Goal: Information Seeking & Learning: Learn about a topic

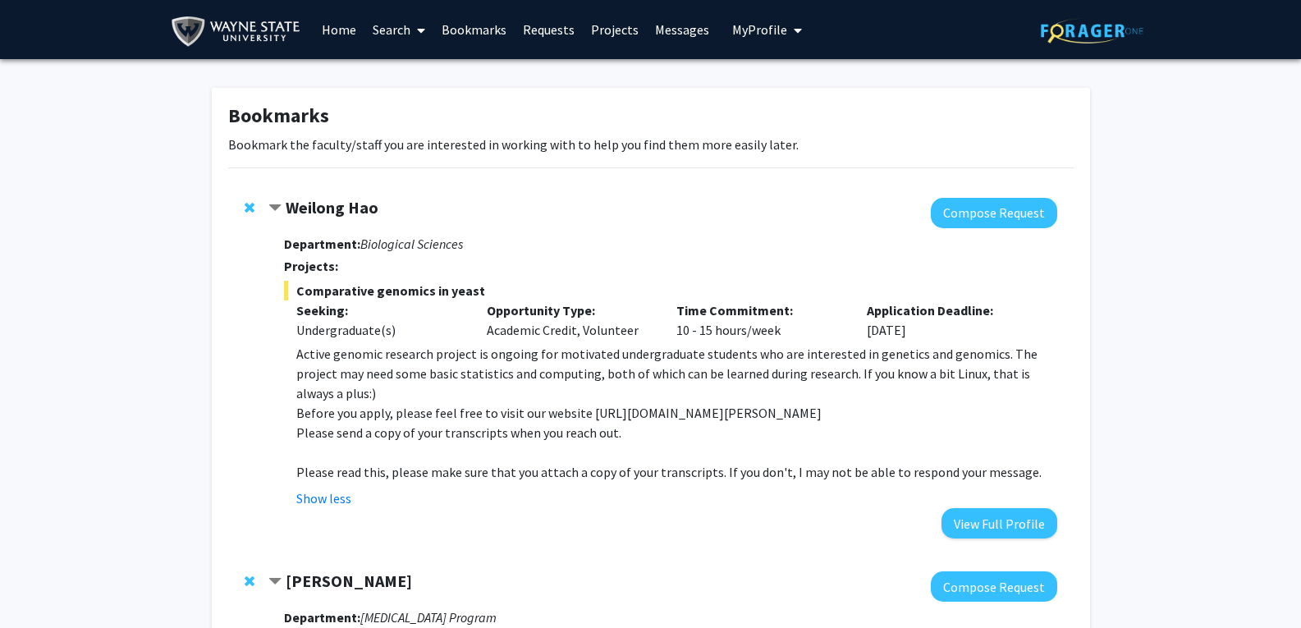
drag, startPoint x: 345, startPoint y: 204, endPoint x: 332, endPoint y: 215, distance: 16.8
click at [332, 215] on strong "Weilong Hao" at bounding box center [332, 207] width 93 height 21
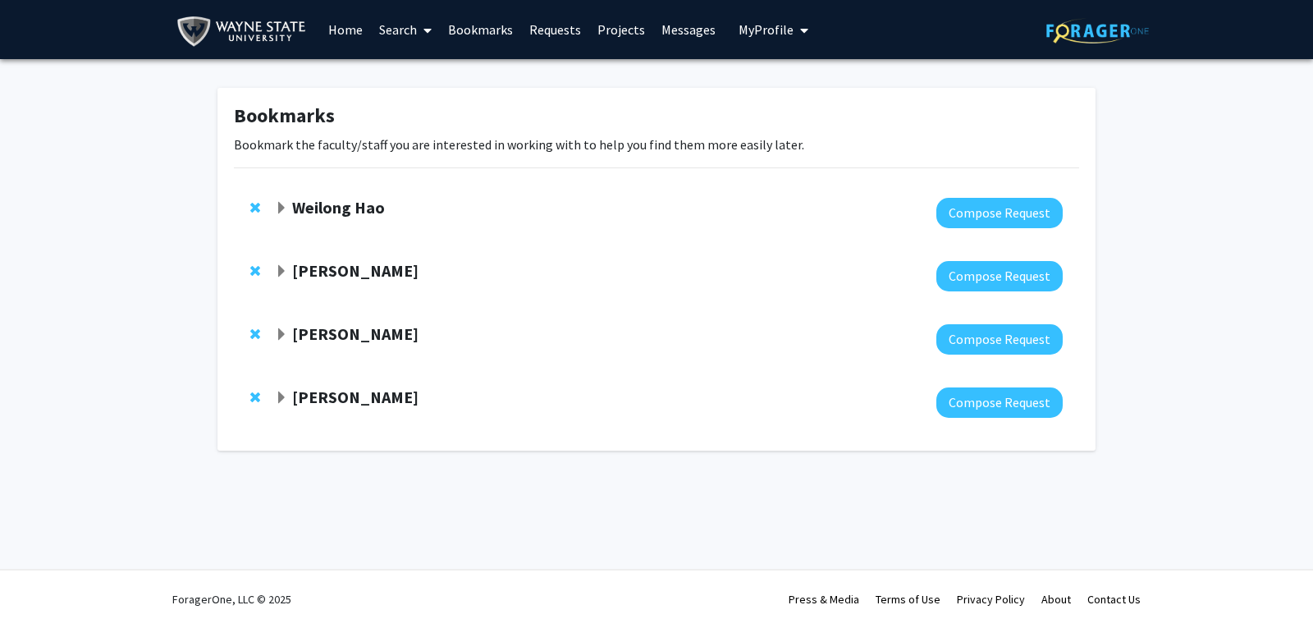
click at [412, 32] on link "Search" at bounding box center [405, 29] width 69 height 57
drag, startPoint x: 403, startPoint y: 206, endPoint x: 296, endPoint y: 212, distance: 107.7
click at [296, 212] on div "Weilong Hao" at bounding box center [452, 208] width 355 height 21
copy strong "Weilong Hao"
click at [334, 345] on div at bounding box center [669, 339] width 788 height 30
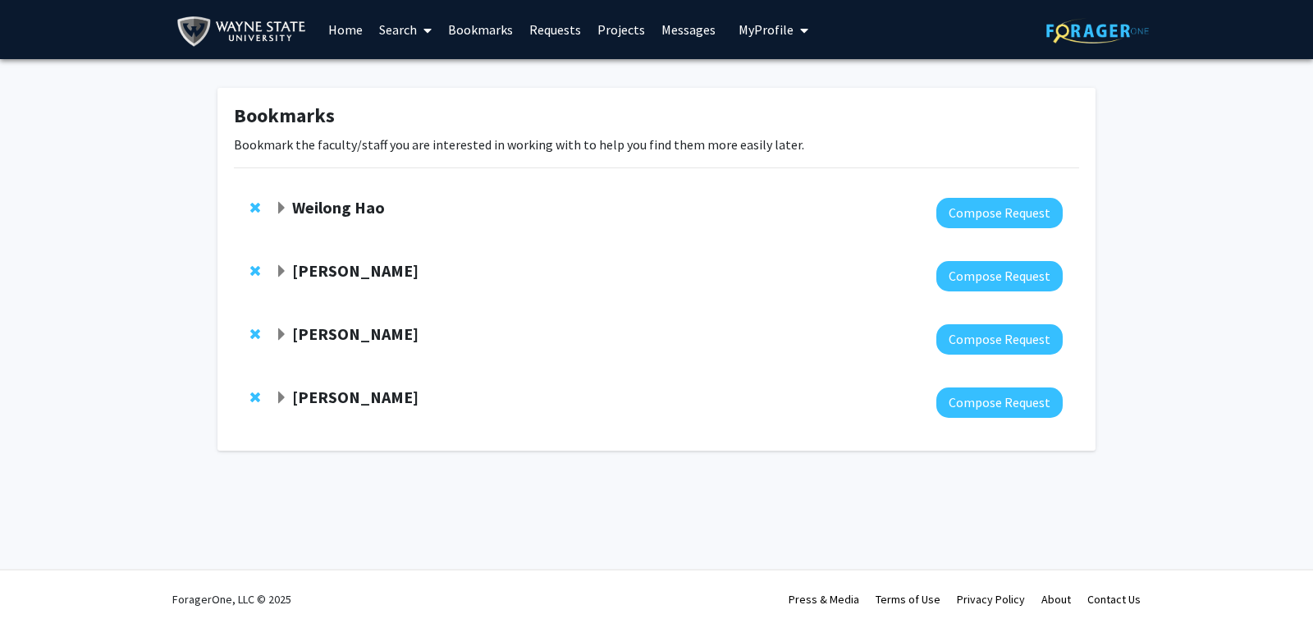
click at [339, 337] on strong "[PERSON_NAME]" at bounding box center [355, 333] width 126 height 21
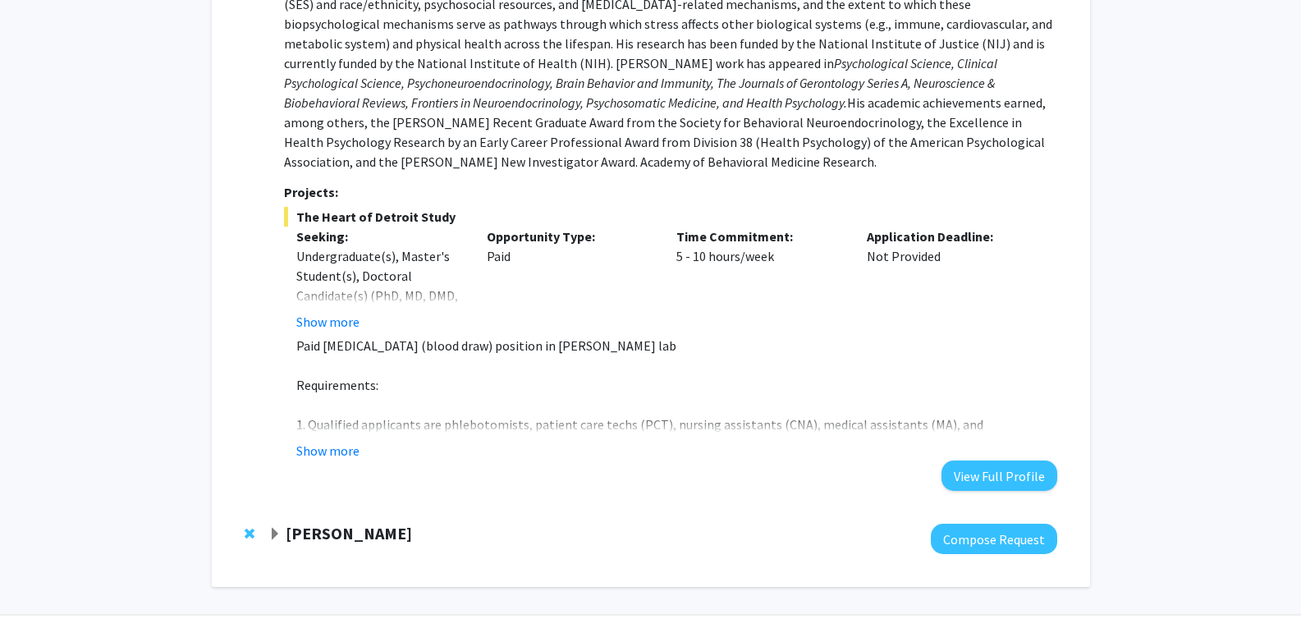
scroll to position [563, 0]
click at [347, 439] on button "Show more" at bounding box center [327, 449] width 63 height 20
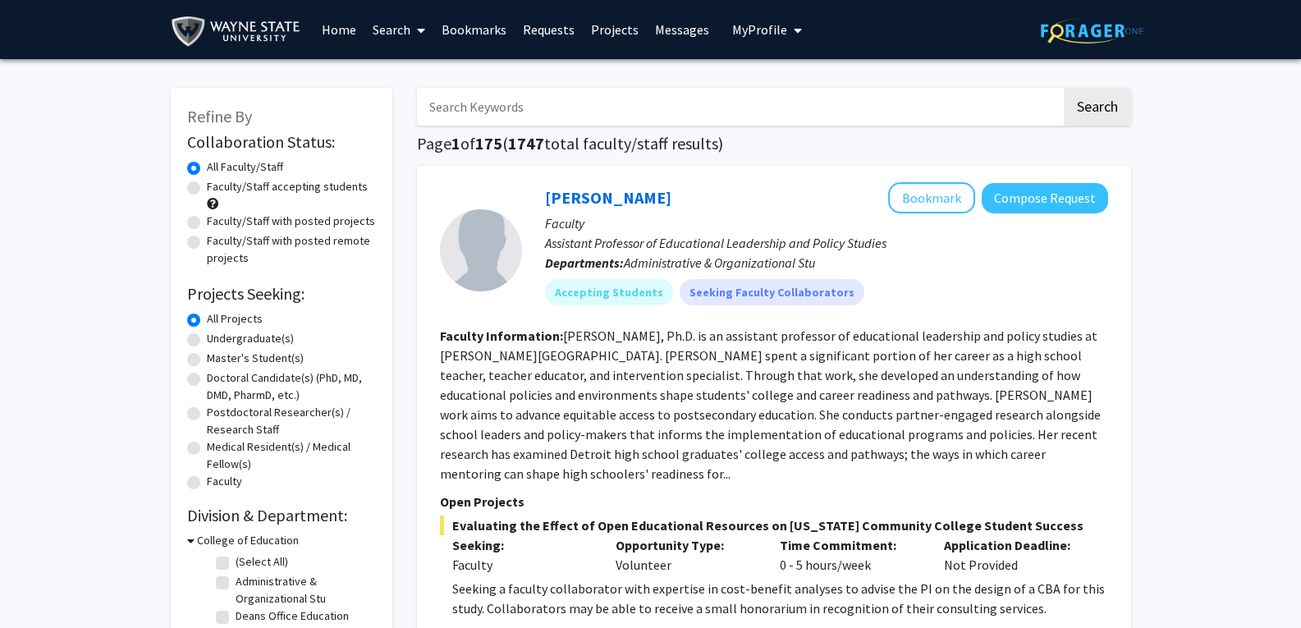
click at [556, 102] on input "Search Keywords" at bounding box center [739, 107] width 644 height 38
paste input "Weilong Hao"
type input "Weilong Hao"
click at [1064, 88] on button "Search" at bounding box center [1097, 107] width 67 height 38
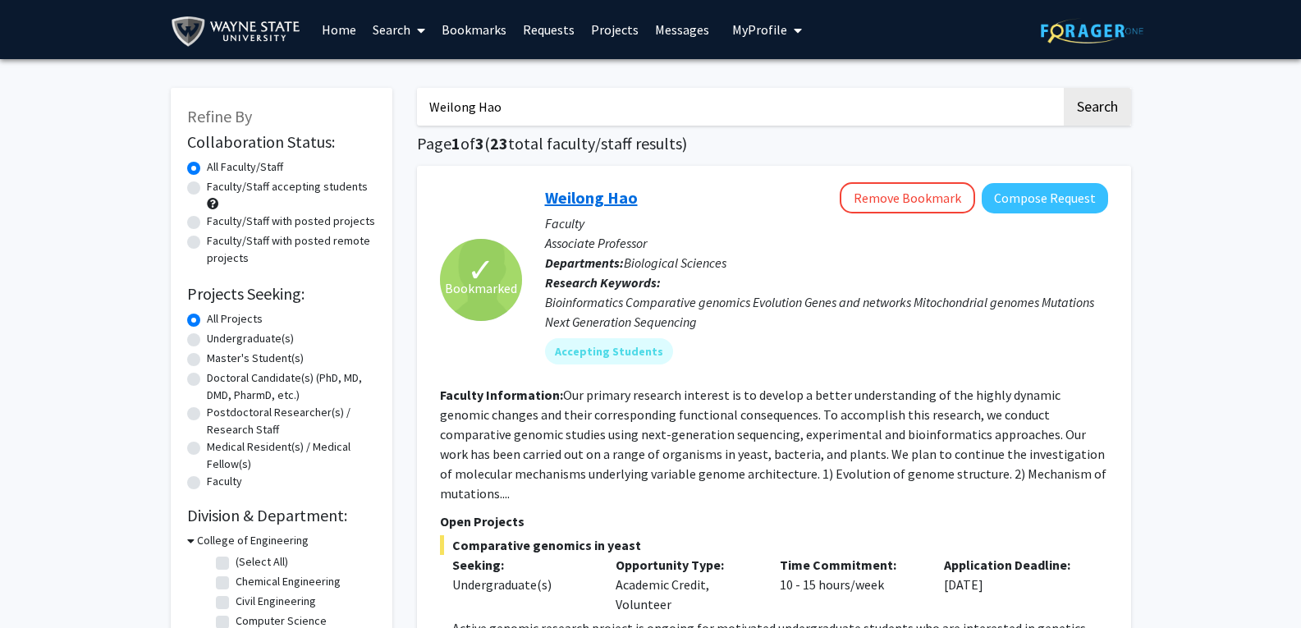
click at [597, 198] on link "Weilong Hao" at bounding box center [591, 197] width 93 height 21
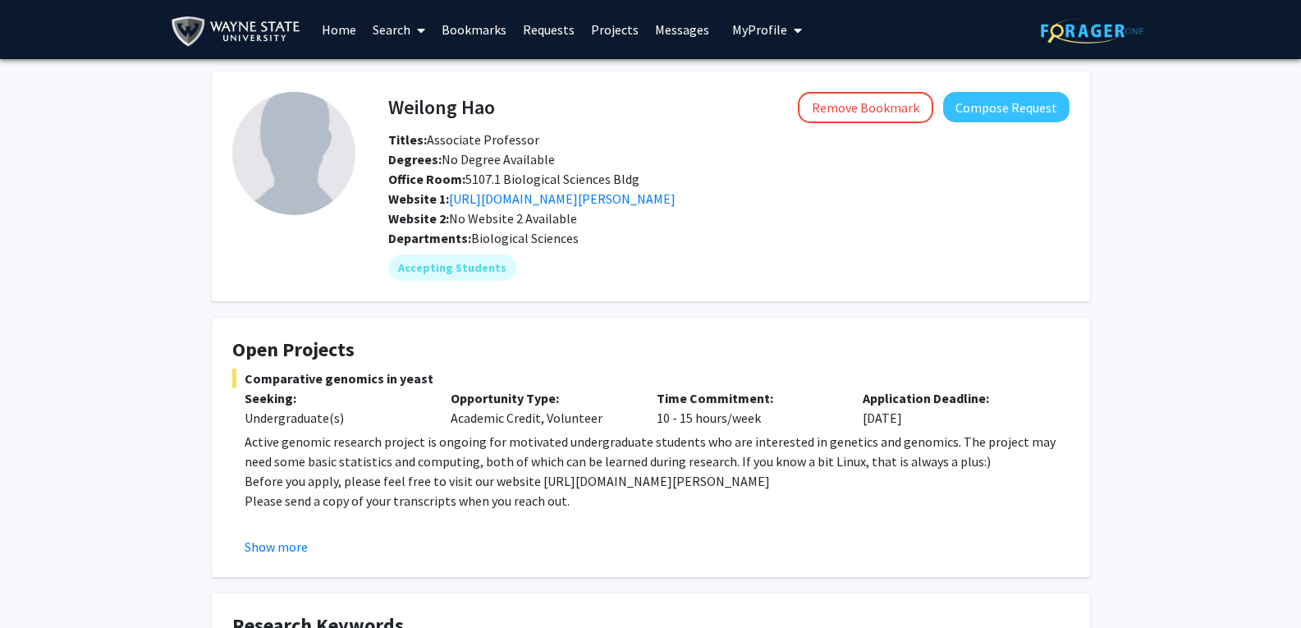
click at [400, 38] on link "Search" at bounding box center [398, 29] width 69 height 57
click at [418, 61] on span "Faculty/Staff" at bounding box center [424, 75] width 121 height 33
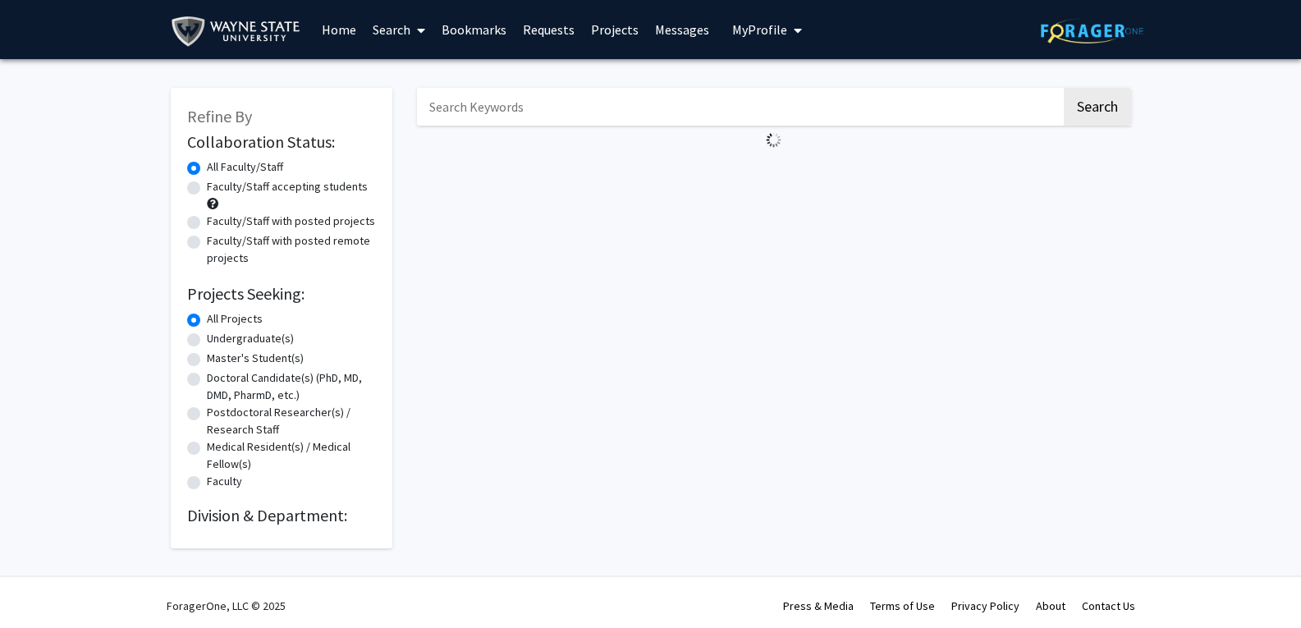
click at [474, 112] on input "Search Keywords" at bounding box center [739, 107] width 644 height 38
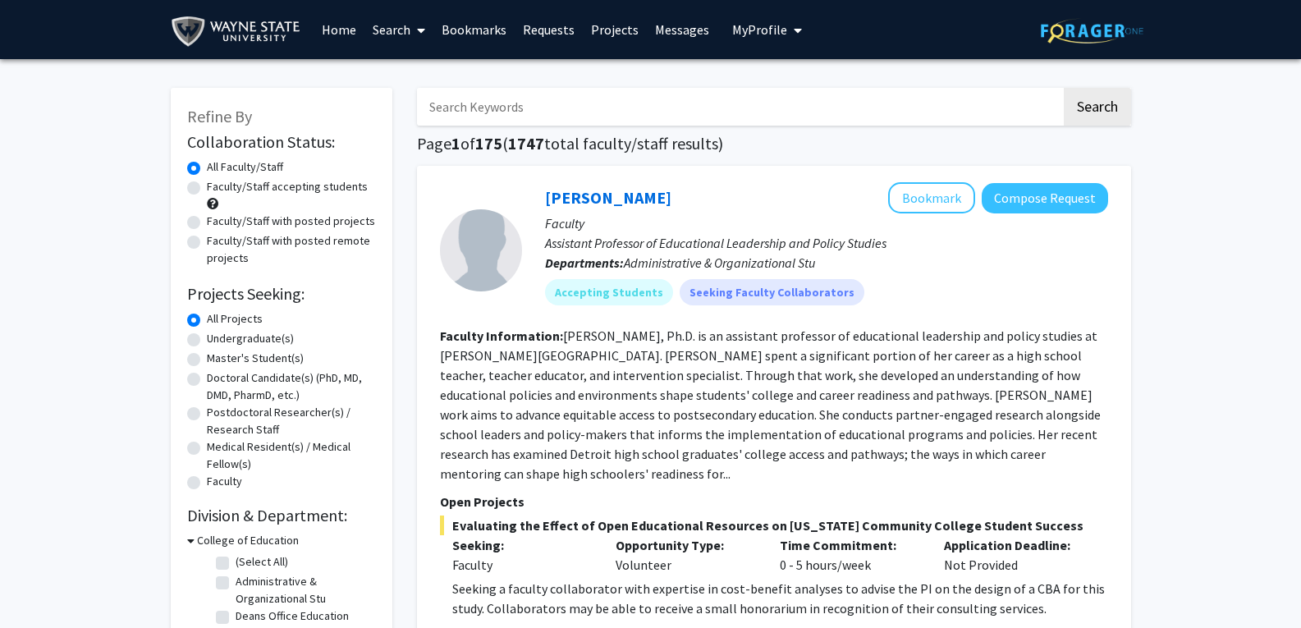
paste input "[PERSON_NAME]"
type input "[PERSON_NAME]"
click at [1064, 88] on button "Search" at bounding box center [1097, 107] width 67 height 38
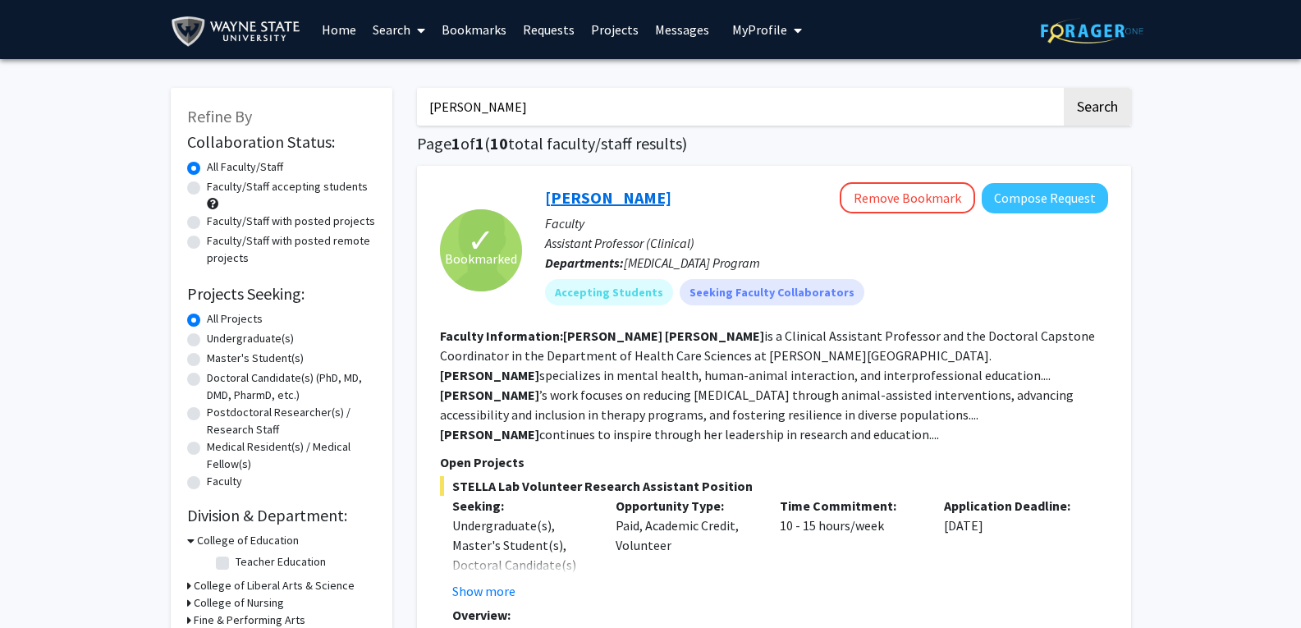
click at [614, 199] on link "[PERSON_NAME]" at bounding box center [608, 197] width 126 height 21
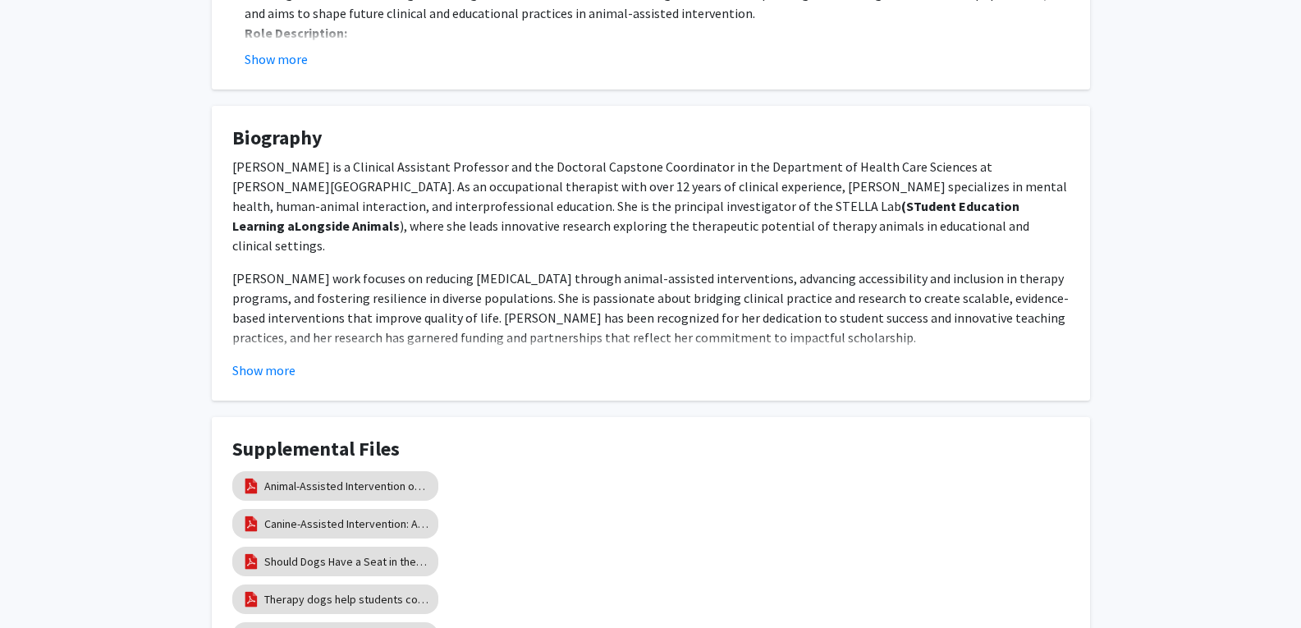
scroll to position [823, 0]
click at [285, 376] on button "Show more" at bounding box center [263, 371] width 63 height 20
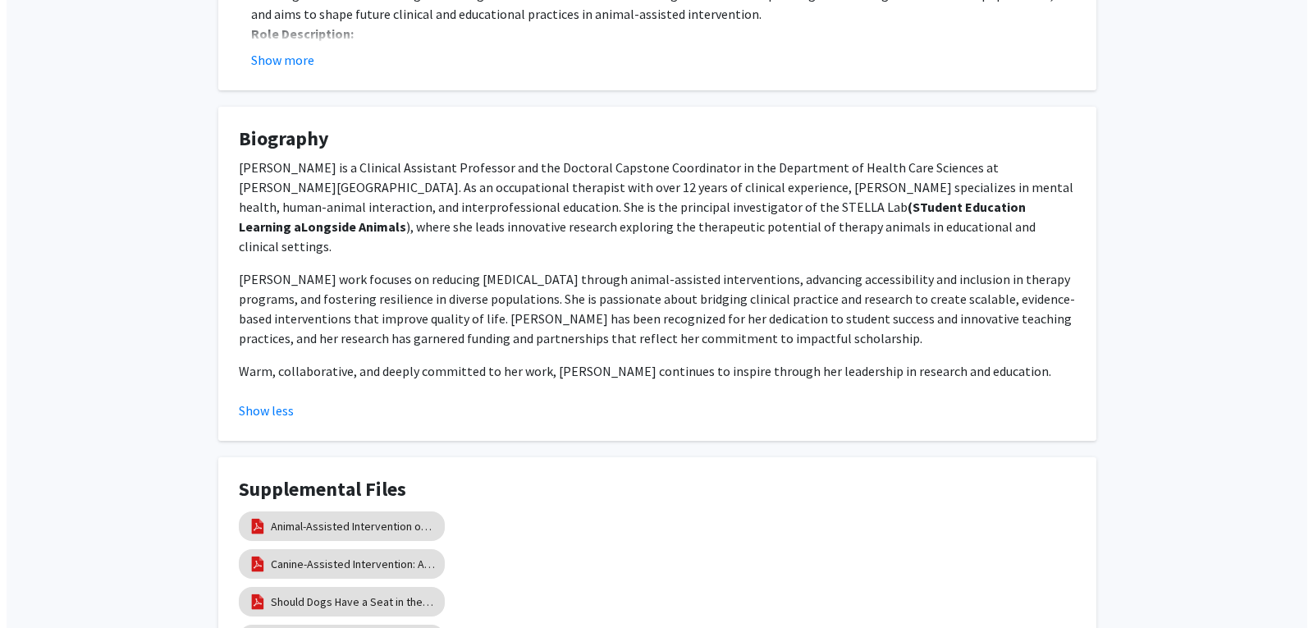
scroll to position [1007, 0]
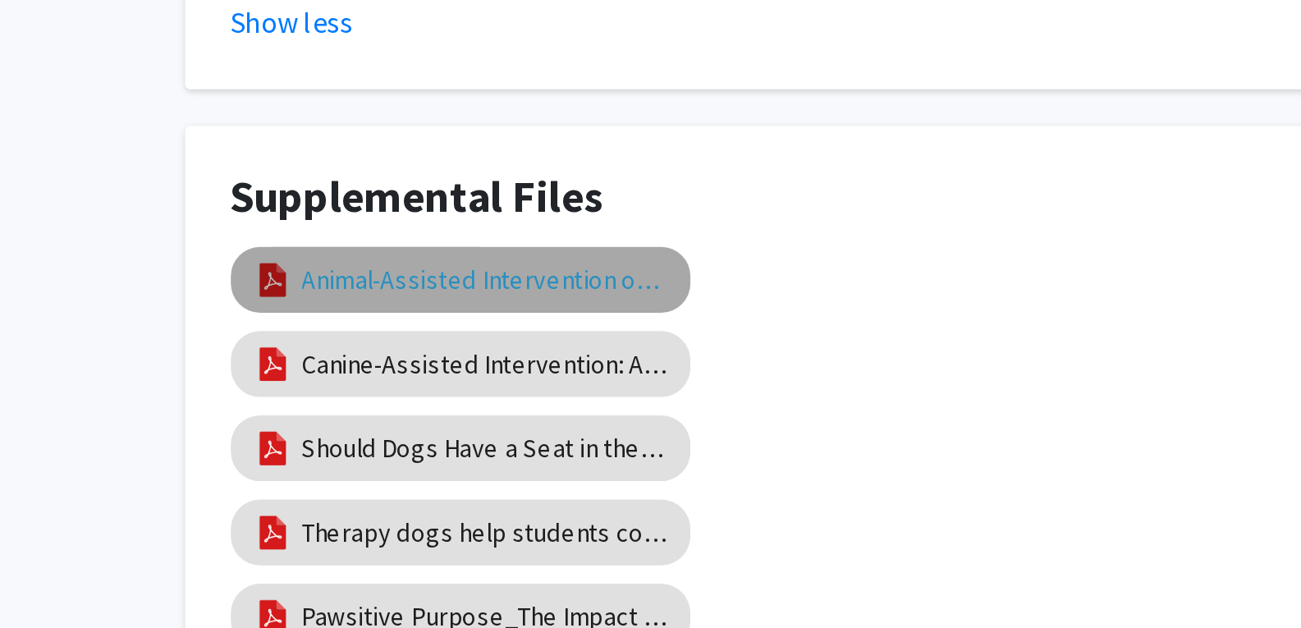
click at [298, 333] on link "Animal-Assisted Intervention on College Campuses" at bounding box center [346, 341] width 164 height 17
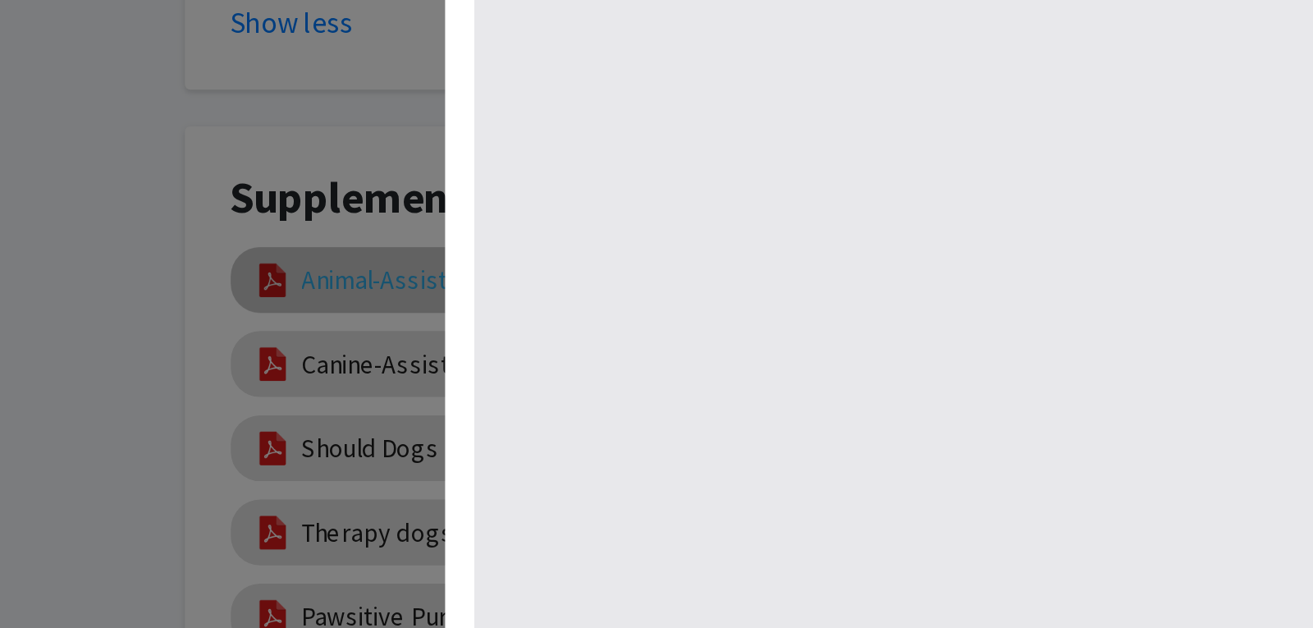
select select "custom"
type input "0"
select select "custom"
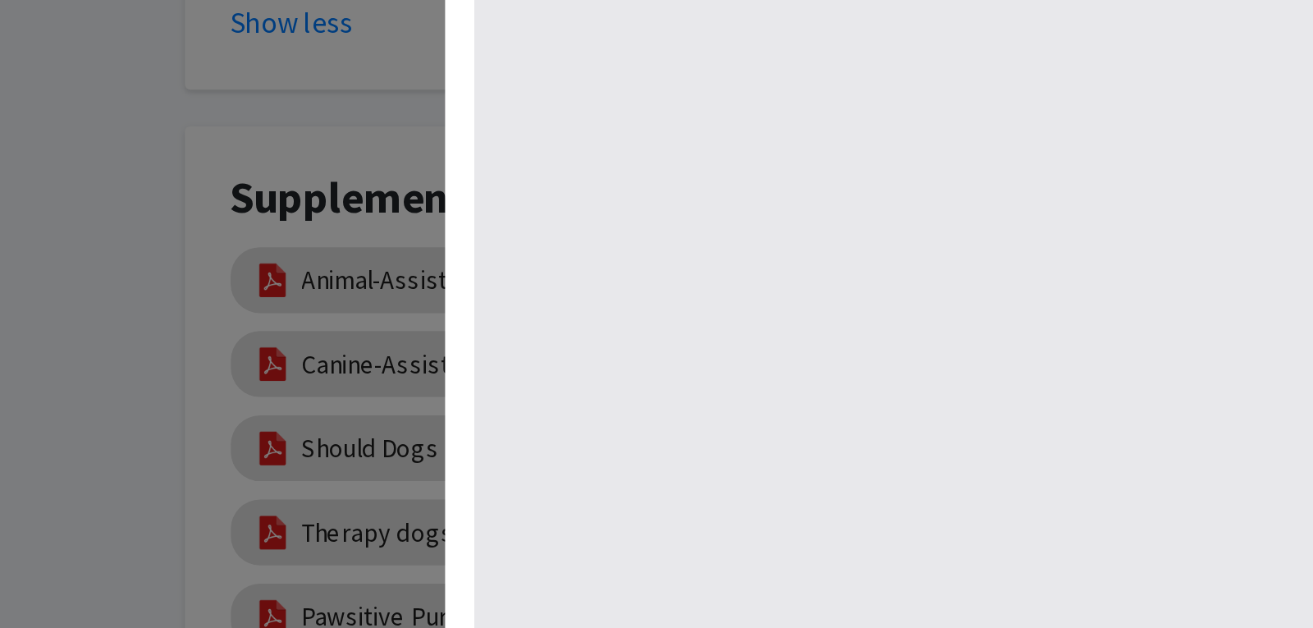
type input "1"
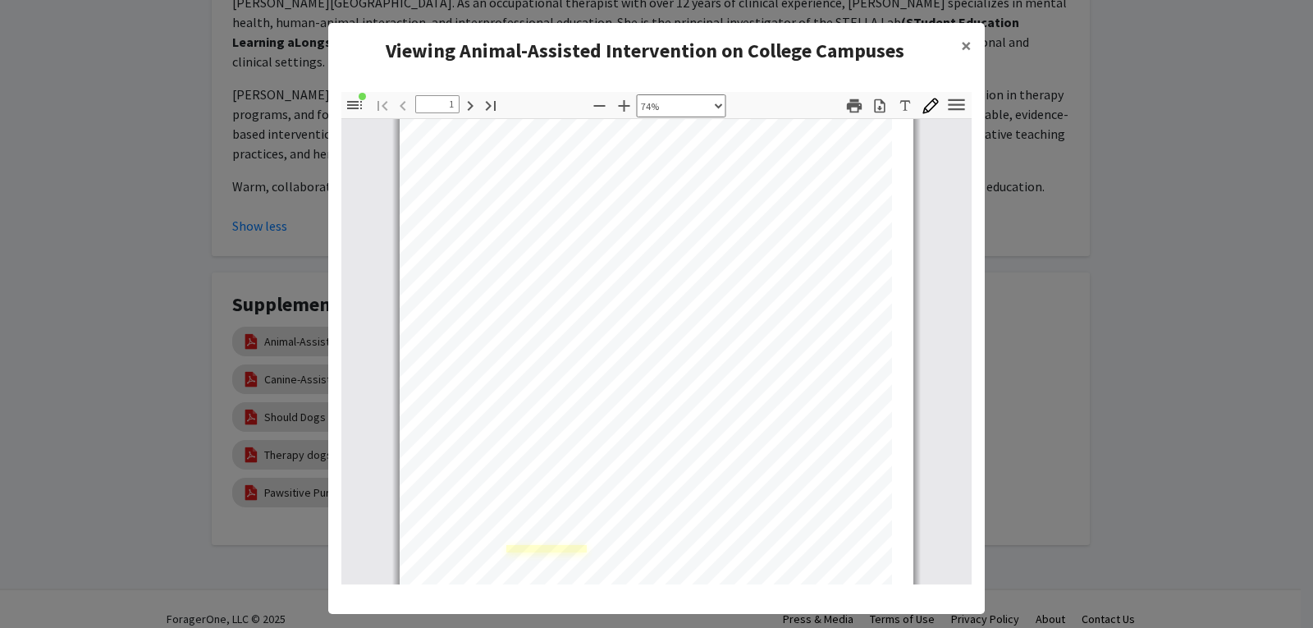
scroll to position [34, 0]
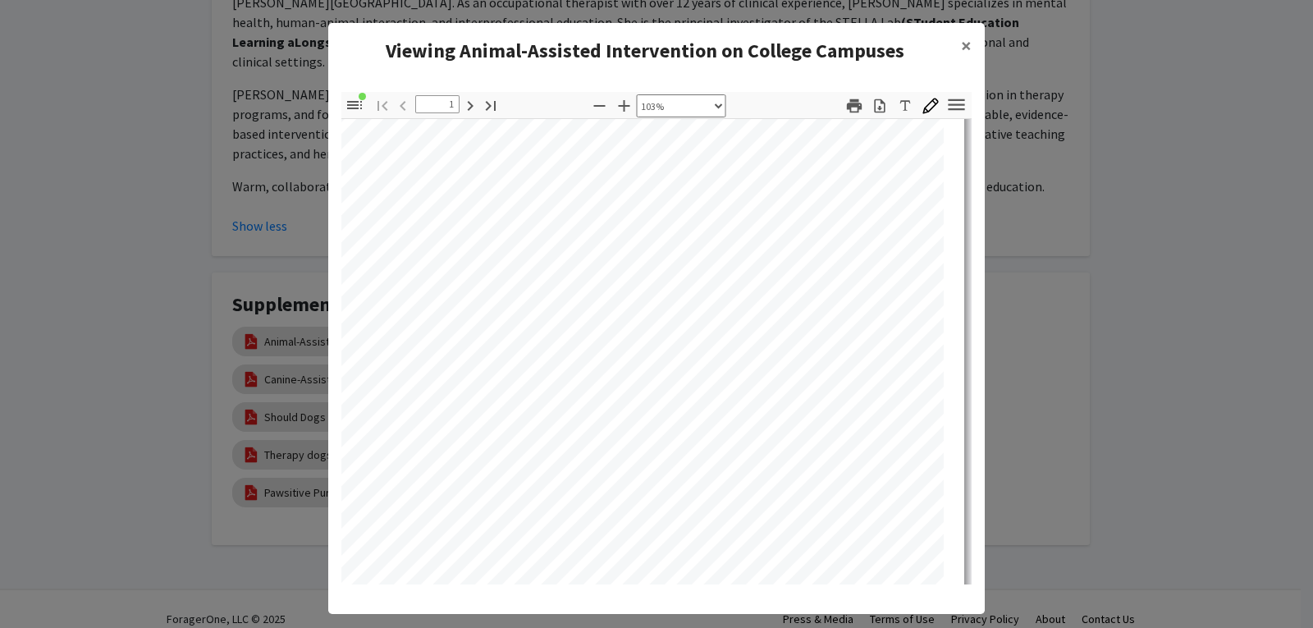
select select "custom"
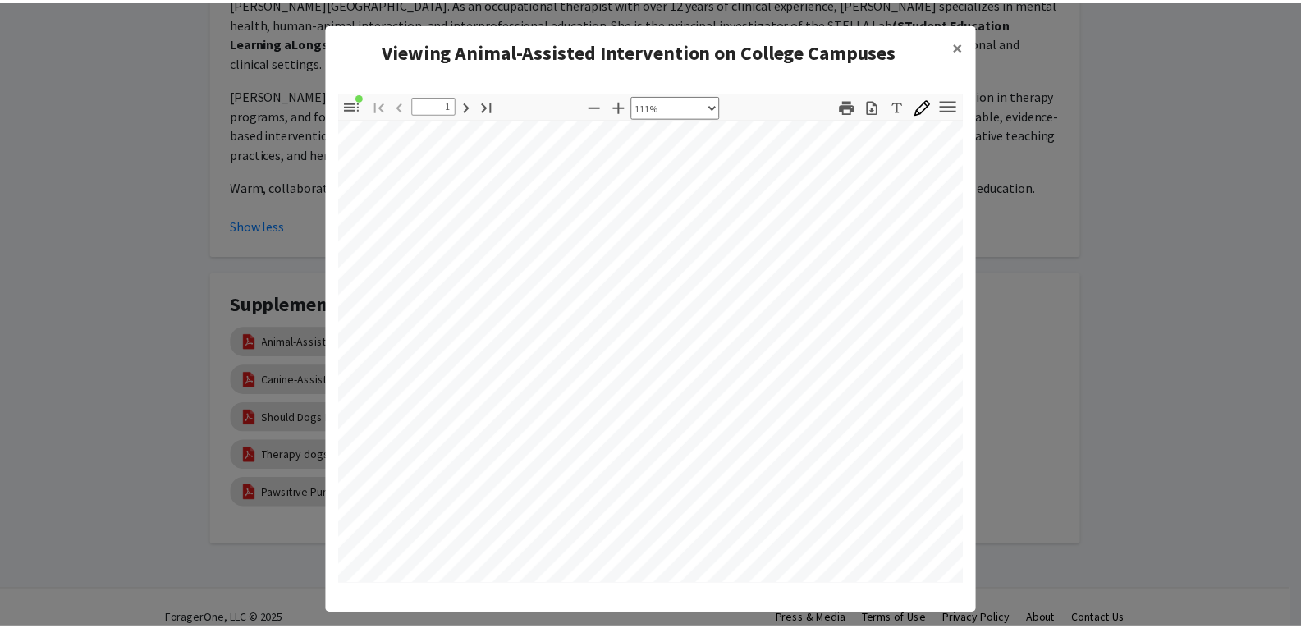
scroll to position [116, 11]
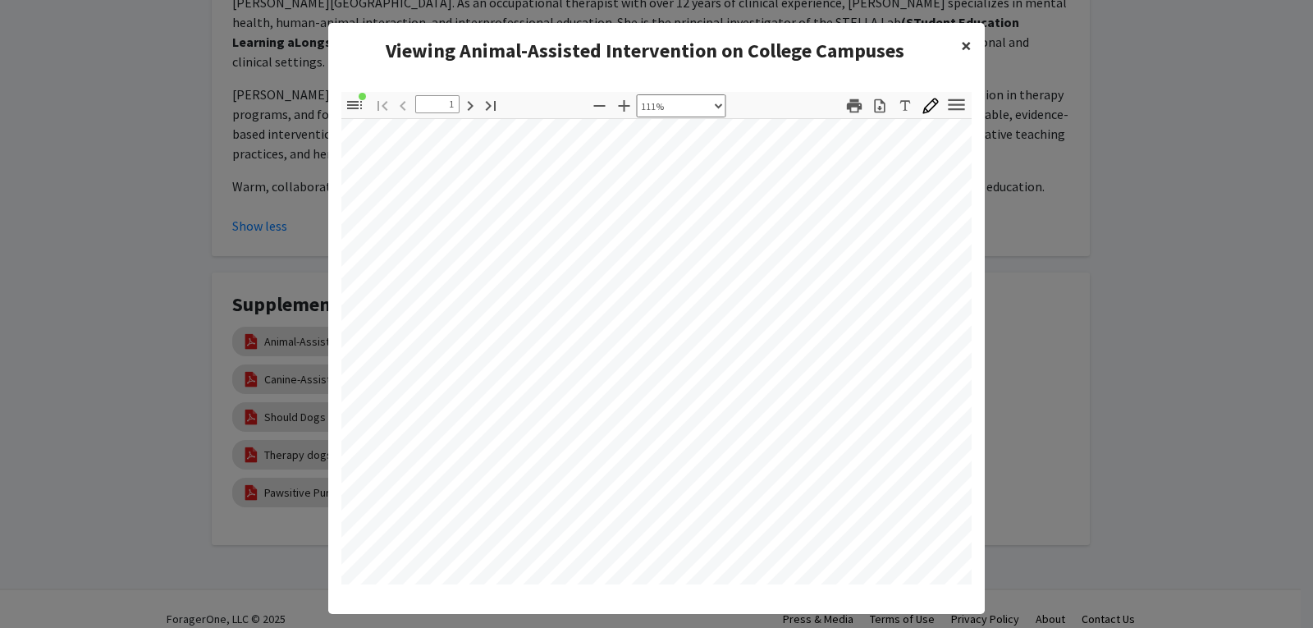
click at [961, 41] on span "×" at bounding box center [966, 45] width 11 height 25
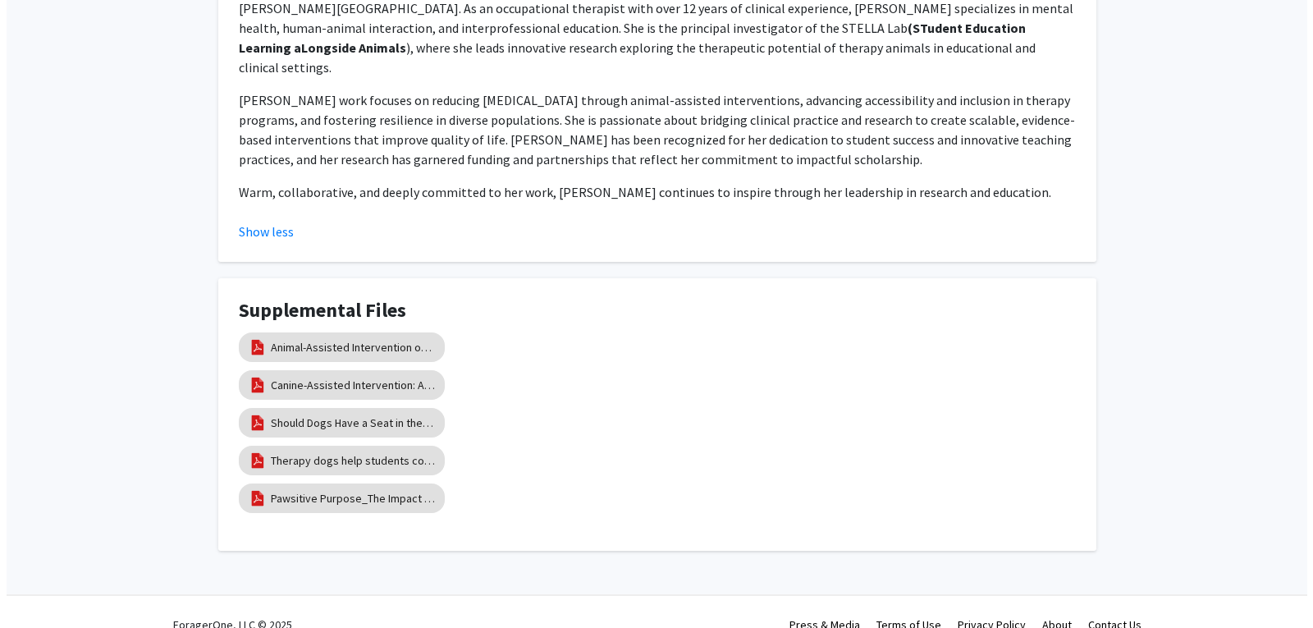
scroll to position [1007, 0]
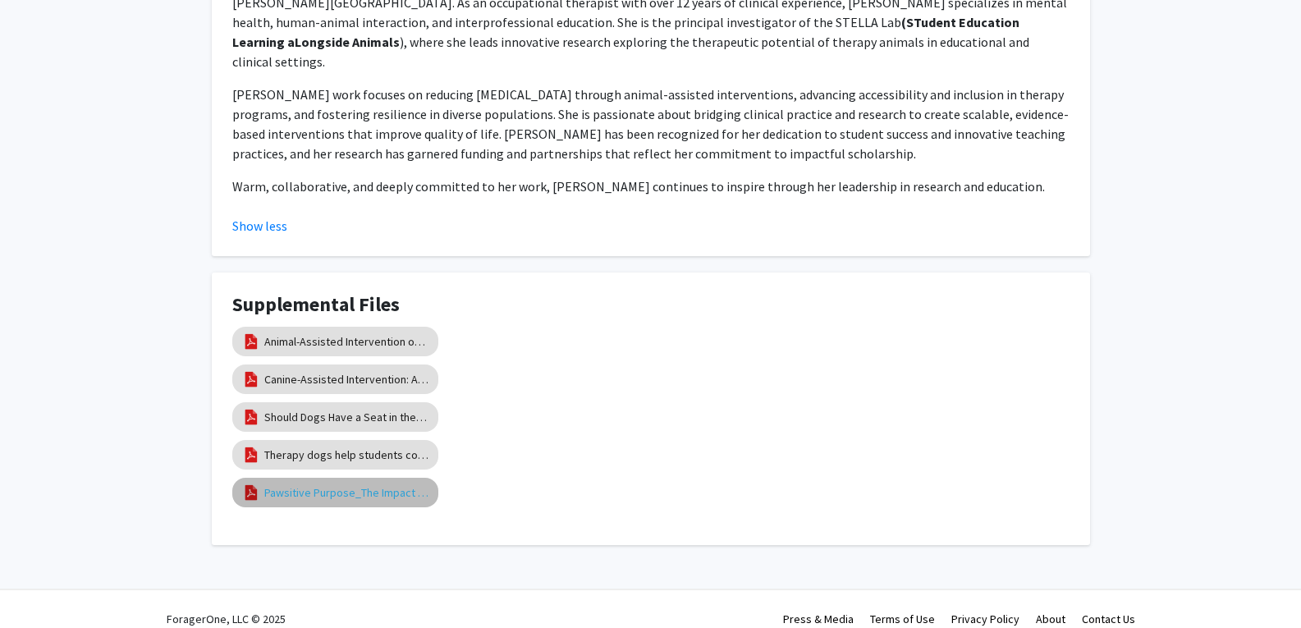
click at [339, 484] on link "Pawsitive Purpose_The Impact of Autism Assistance Dogs" at bounding box center [346, 492] width 164 height 17
select select "custom"
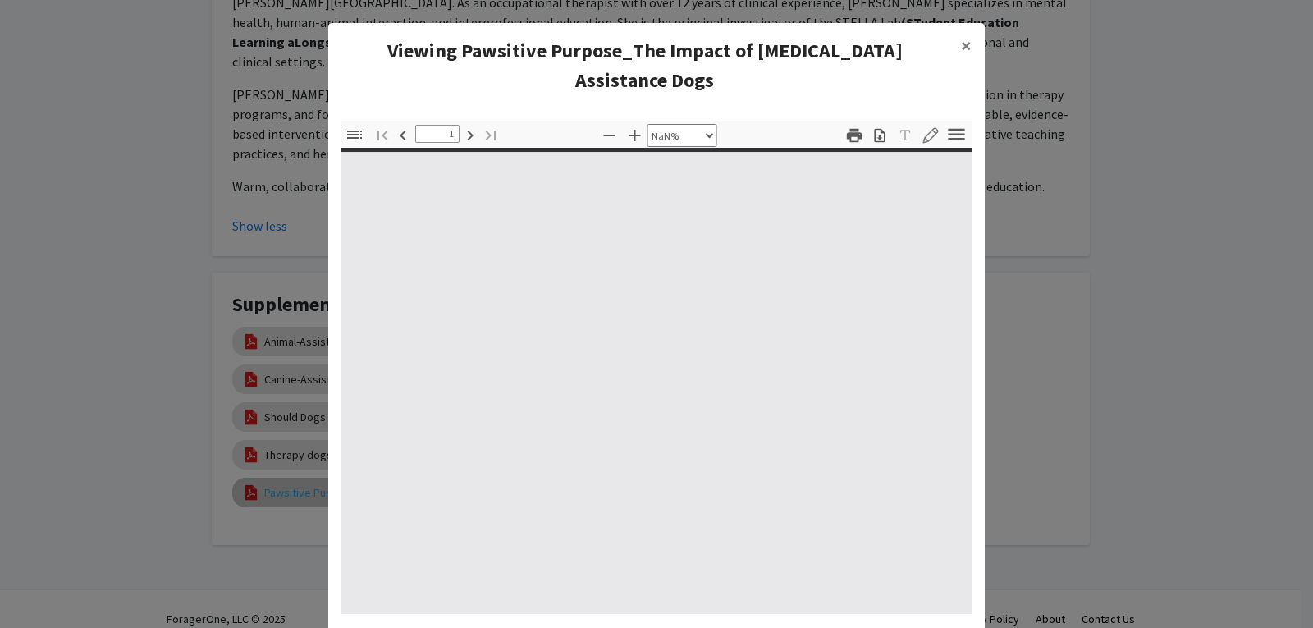
type input "0"
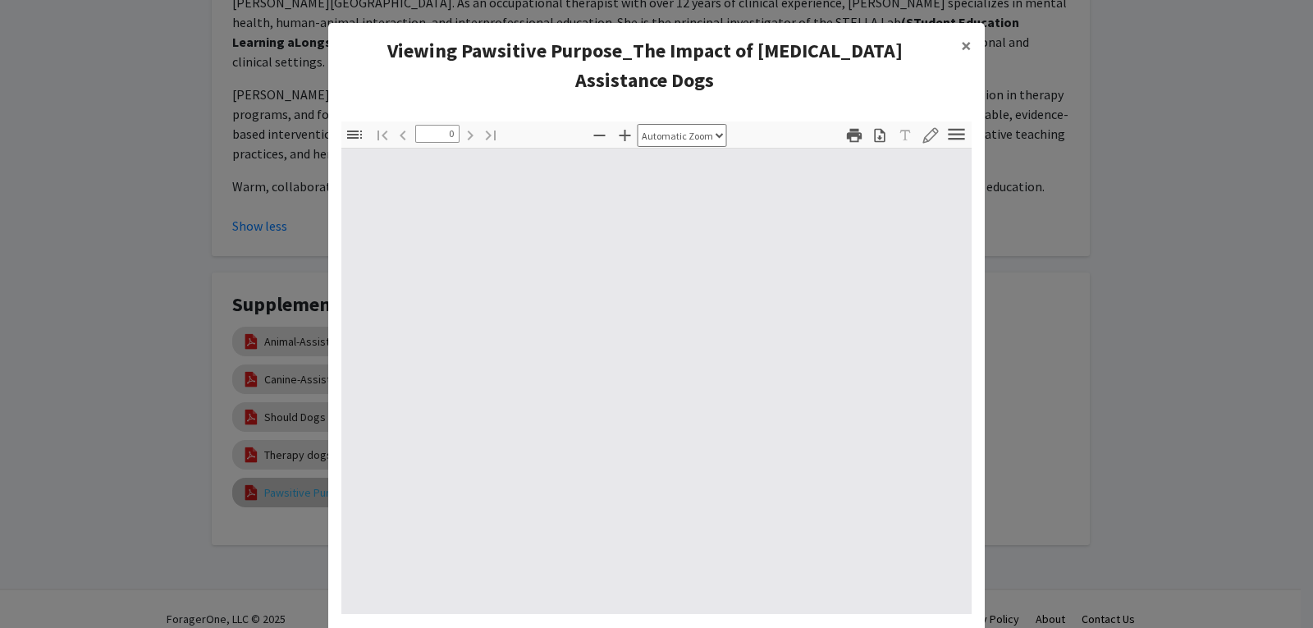
select select "custom"
type input "1"
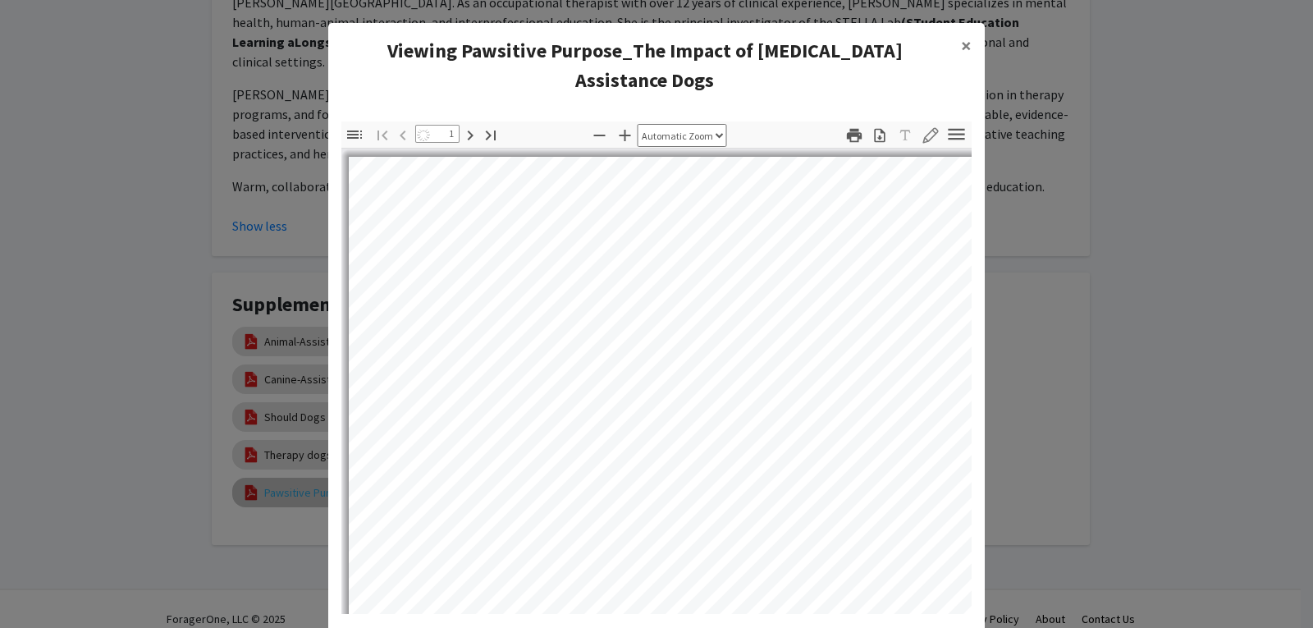
select select "auto"
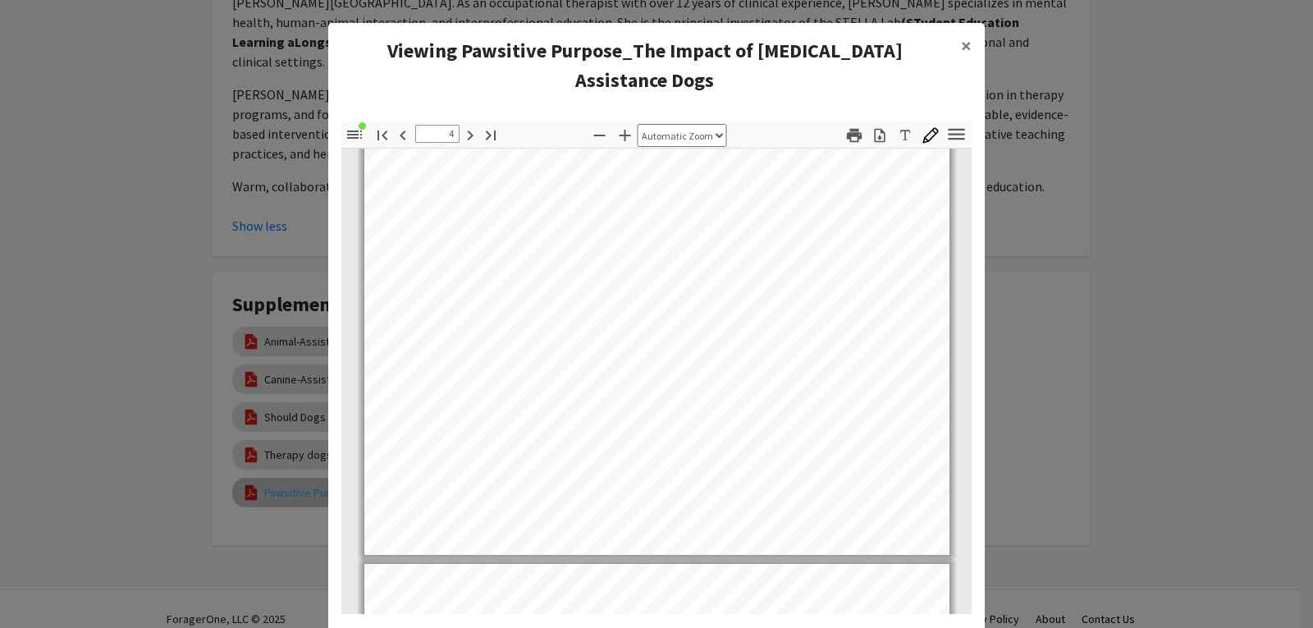
scroll to position [2660, 0]
type input "5"
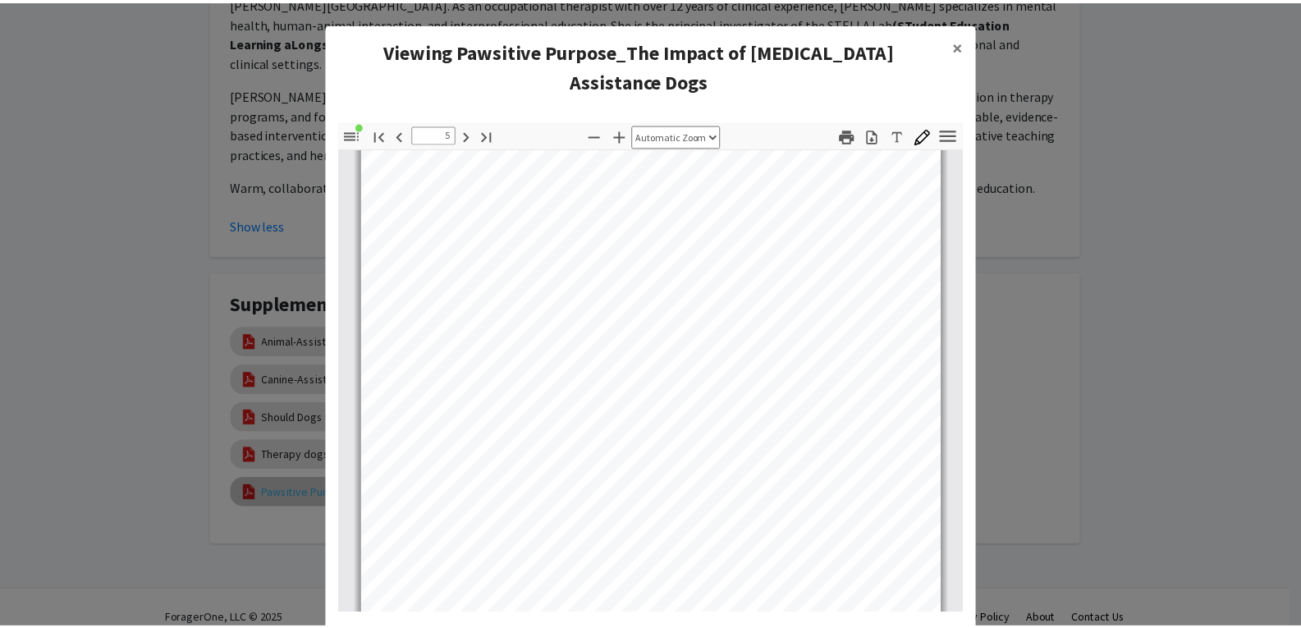
scroll to position [3355, 0]
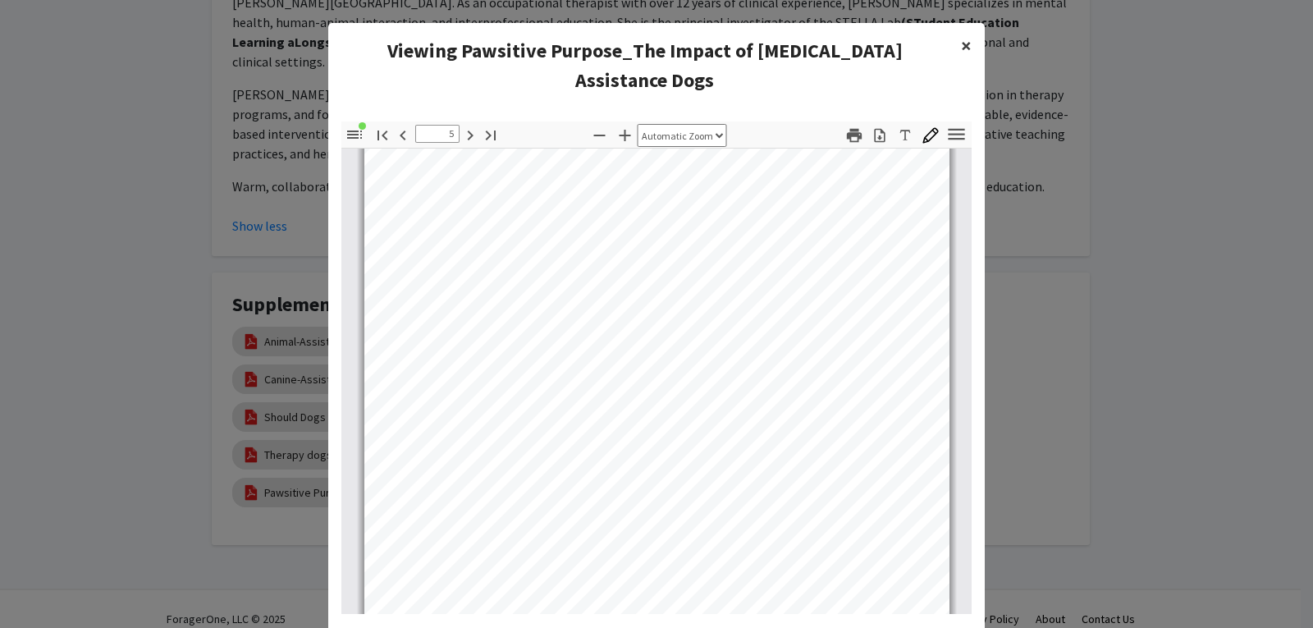
click at [967, 41] on button "×" at bounding box center [966, 46] width 37 height 46
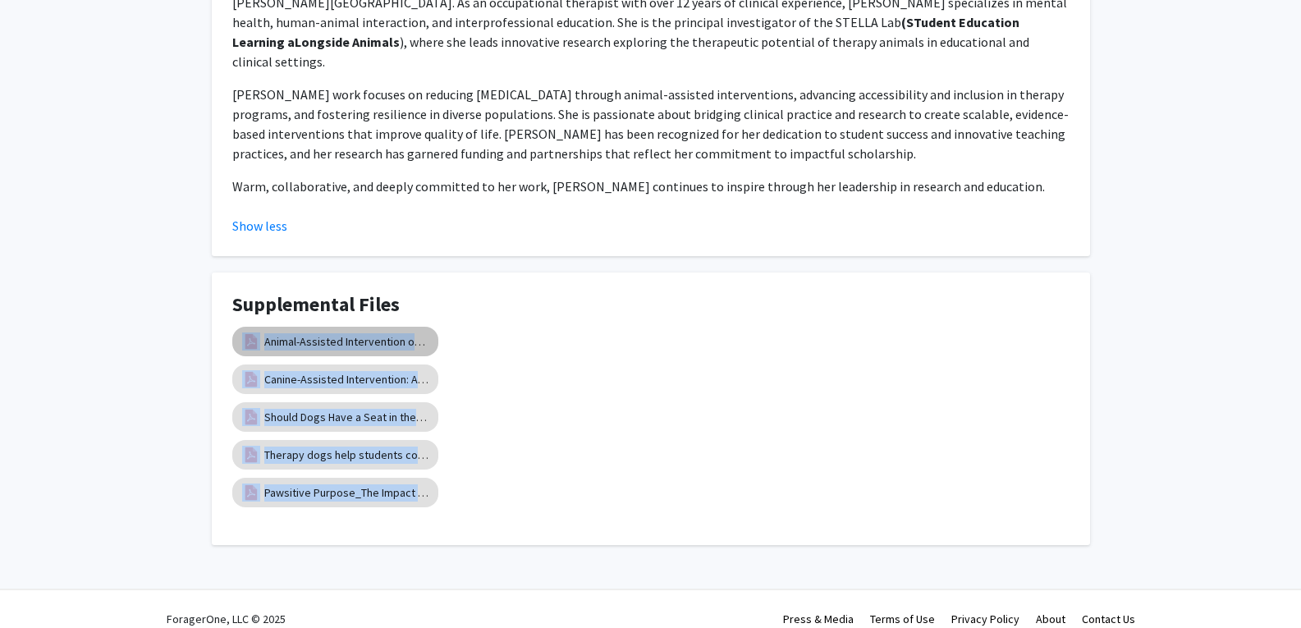
drag, startPoint x: 470, startPoint y: 485, endPoint x: 254, endPoint y: 323, distance: 269.8
click at [254, 323] on div "Animal-Assisted Intervention on College Campuses Canine-Assisted Intervention: …" at bounding box center [650, 417] width 837 height 189
copy div "Animal-Assisted Intervention on College Campuses Canine-Assisted Intervention: …"
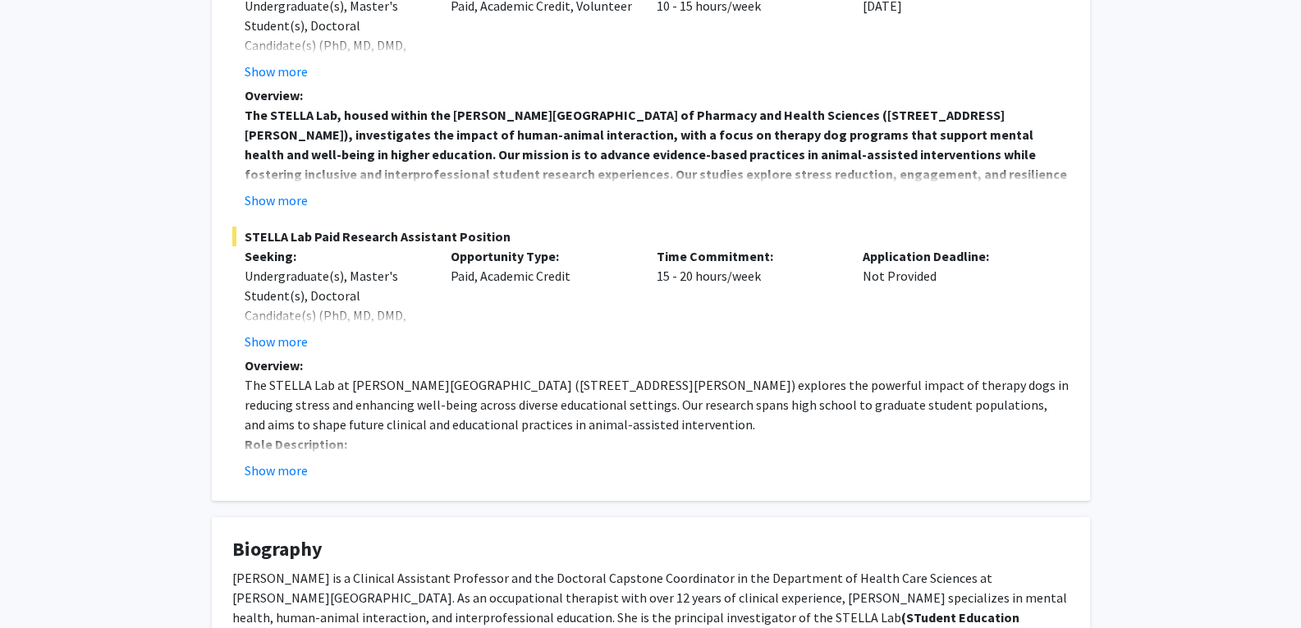
scroll to position [0, 0]
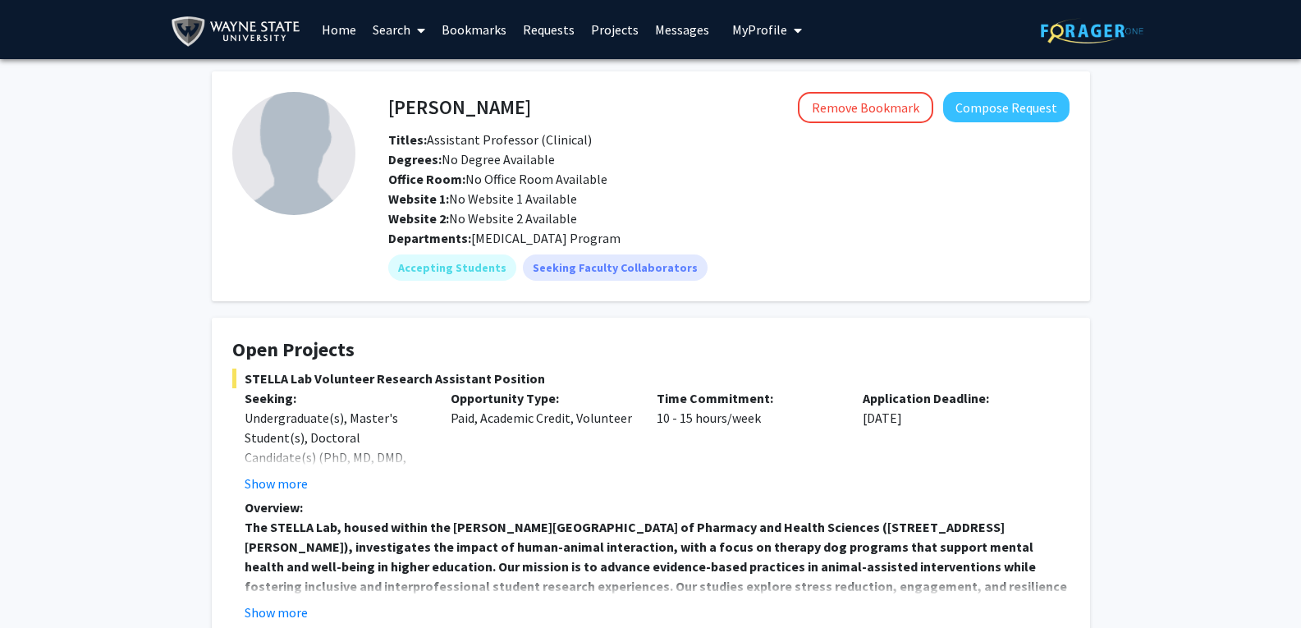
click at [397, 41] on link "Search" at bounding box center [398, 29] width 69 height 57
click at [406, 76] on span "Faculty/Staff" at bounding box center [424, 75] width 121 height 33
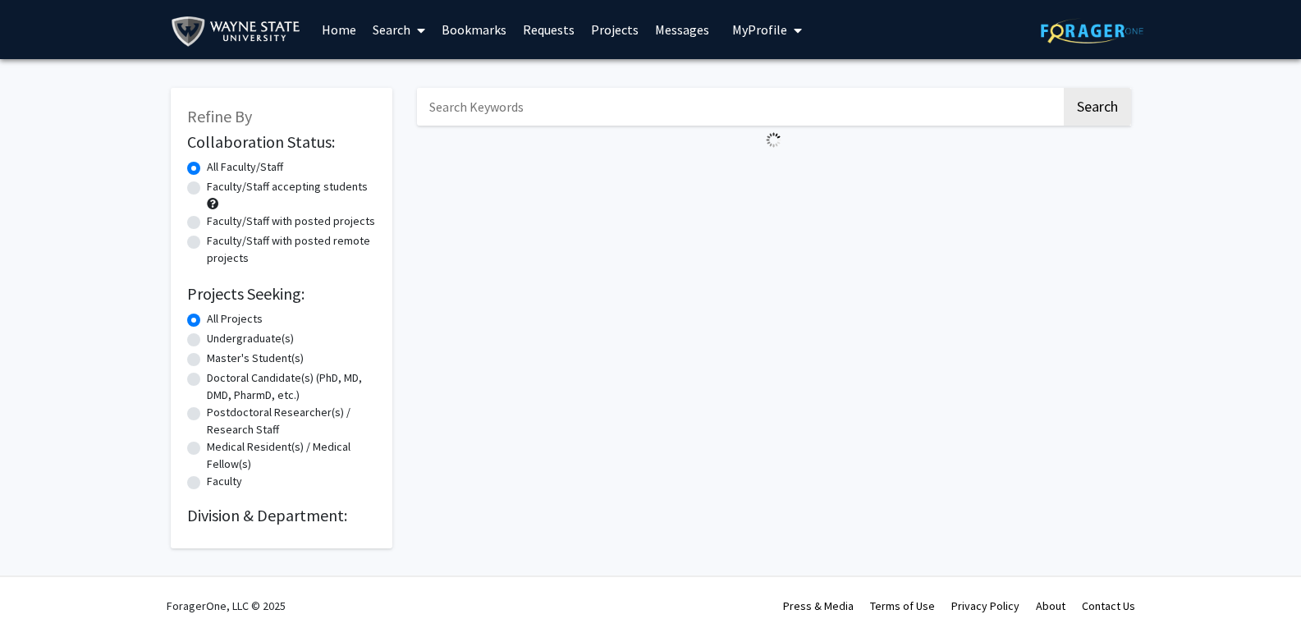
click at [577, 109] on input "Search Keywords" at bounding box center [739, 107] width 644 height 38
paste input "[PERSON_NAME]"
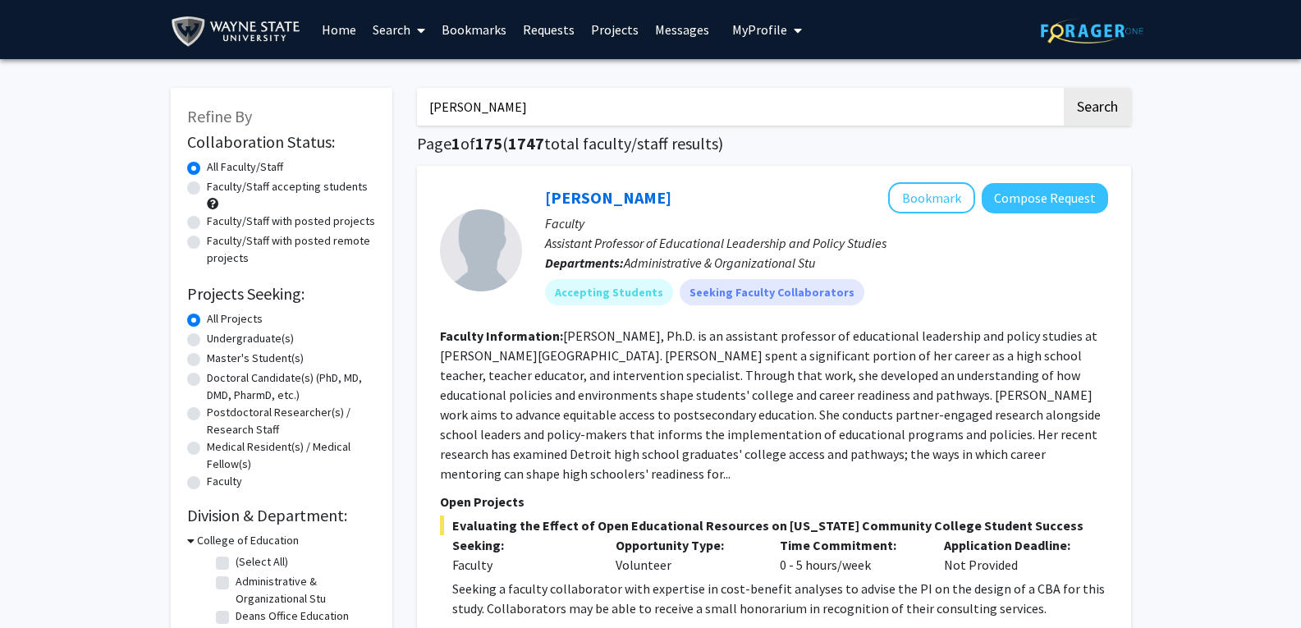
type input "[PERSON_NAME]"
click at [1064, 88] on button "Search" at bounding box center [1097, 107] width 67 height 38
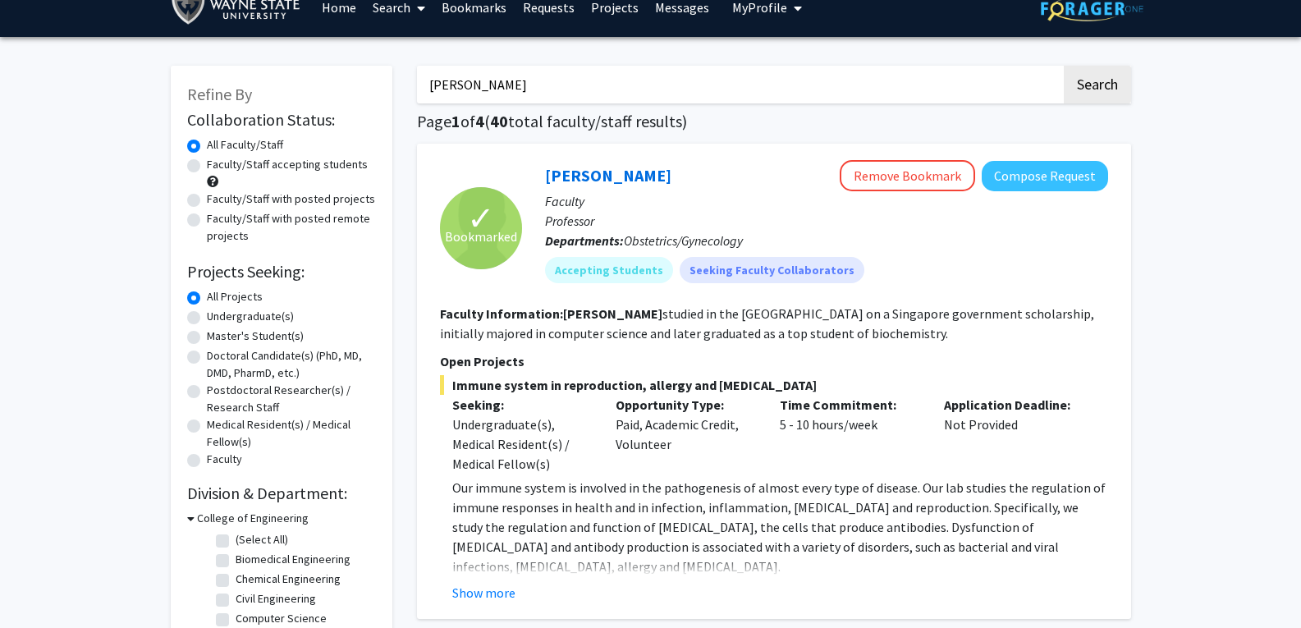
scroll to position [23, 0]
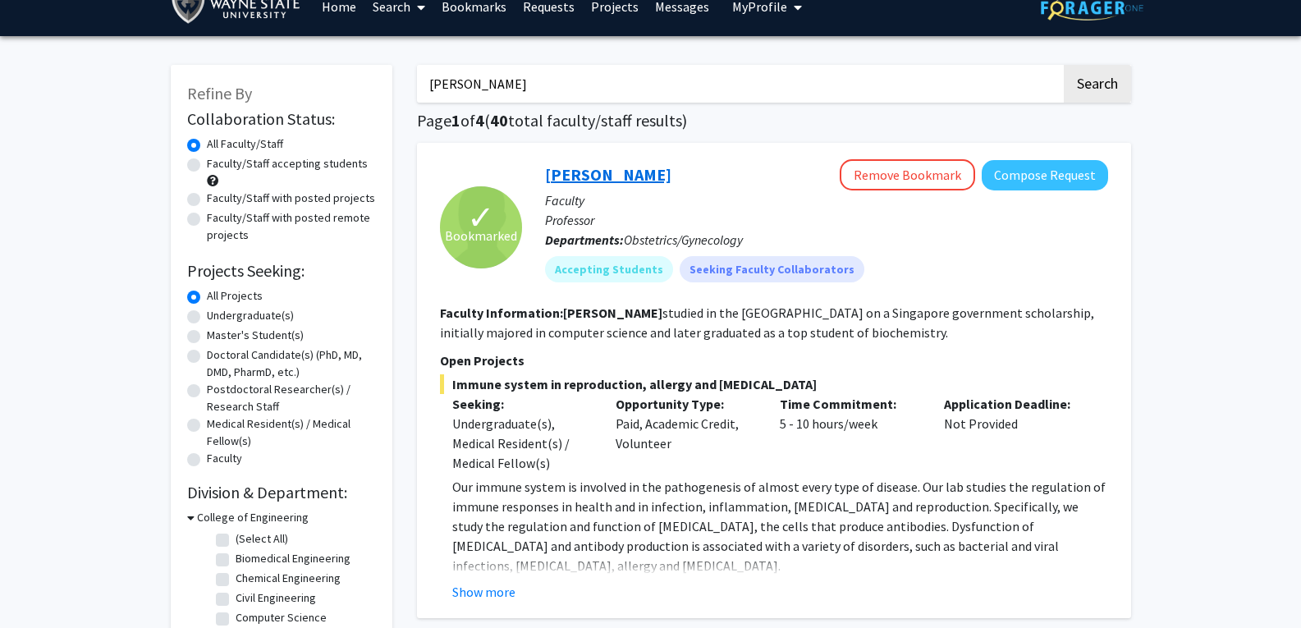
click at [602, 180] on link "[PERSON_NAME]" at bounding box center [608, 174] width 126 height 21
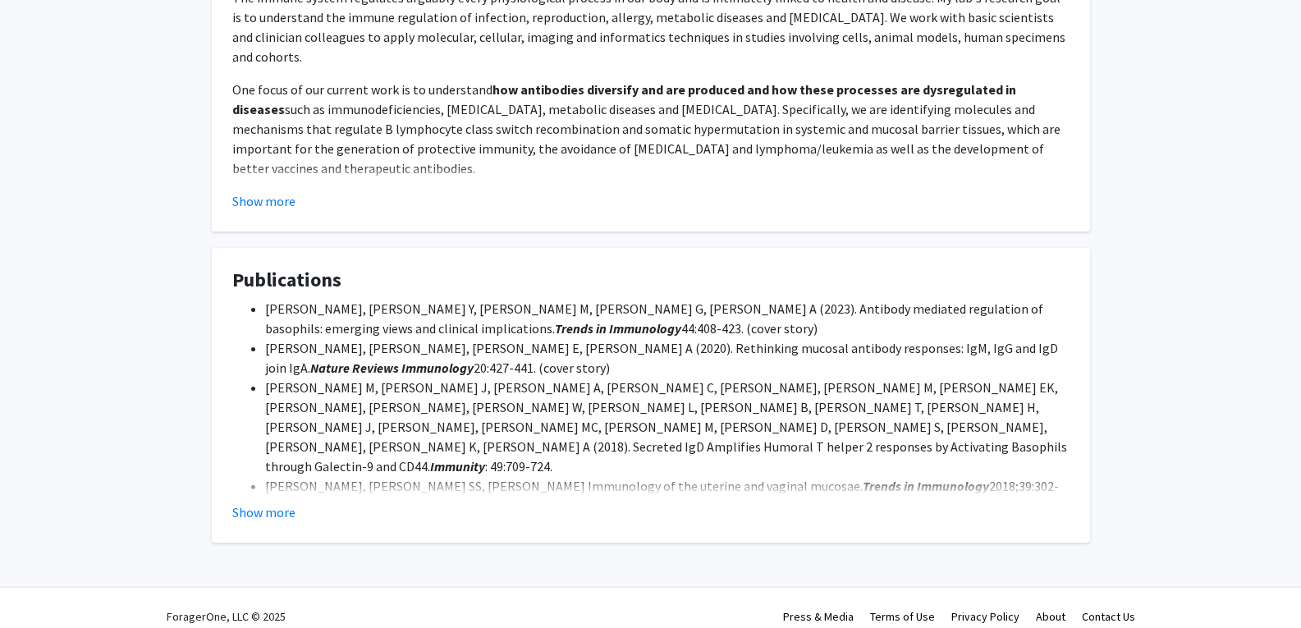
scroll to position [988, 0]
click at [264, 516] on button "Show more" at bounding box center [263, 512] width 63 height 20
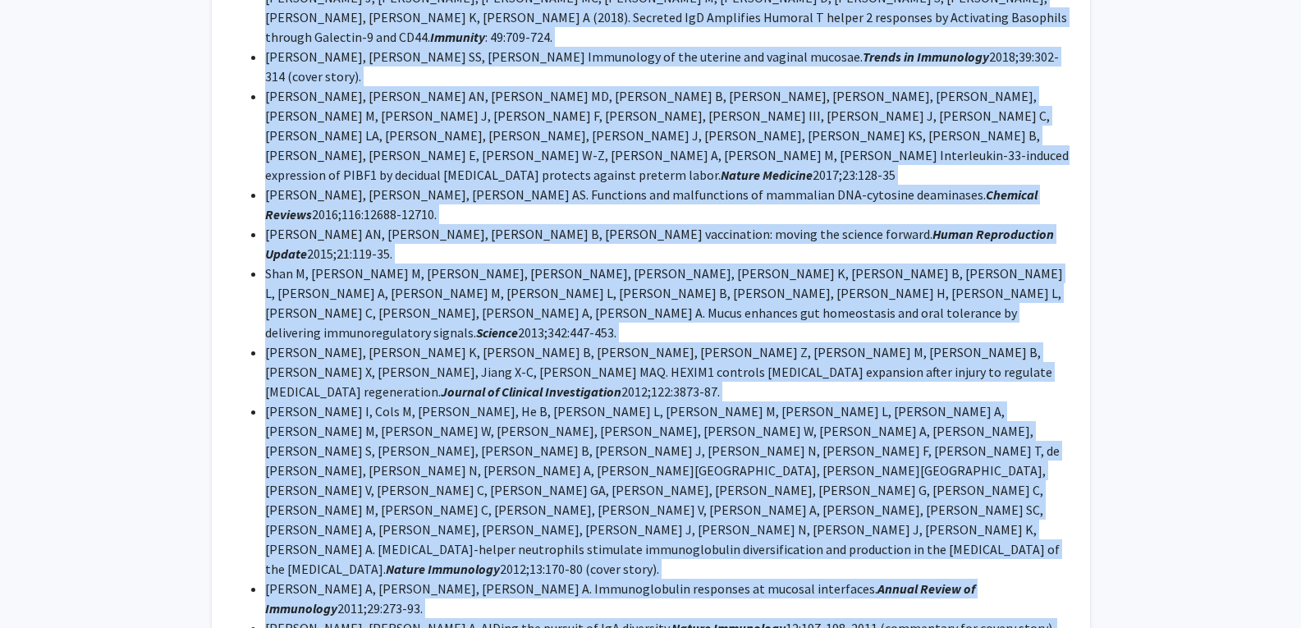
scroll to position [1474, 0]
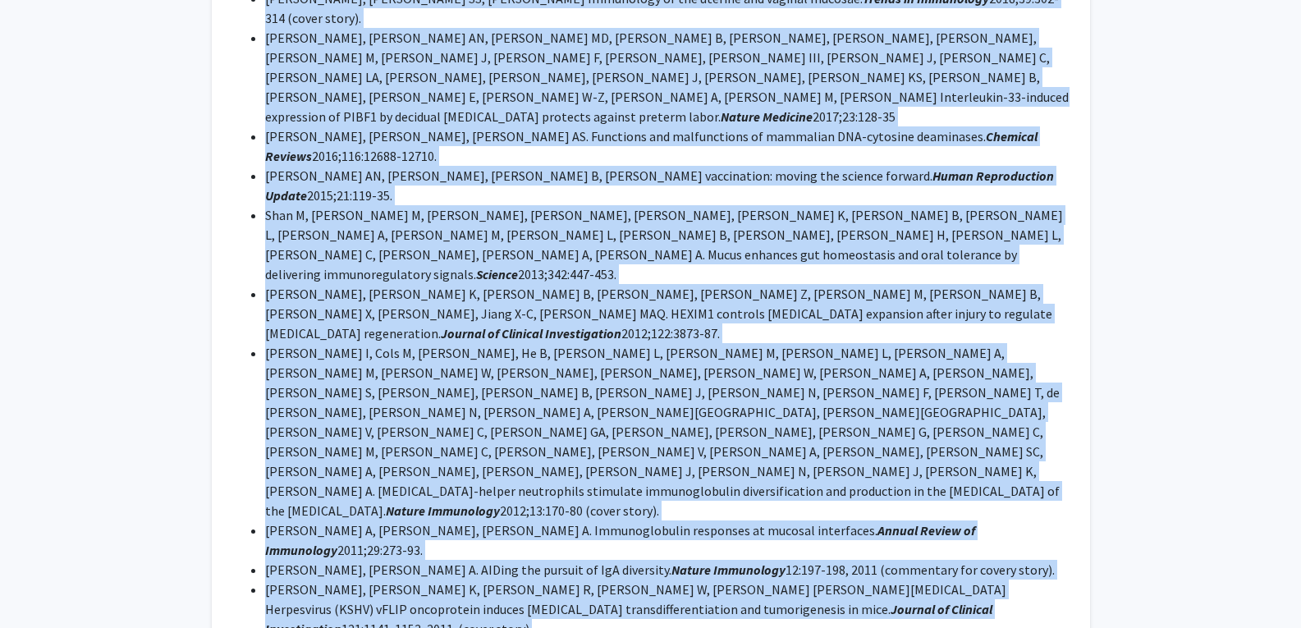
drag, startPoint x: 265, startPoint y: 120, endPoint x: 621, endPoint y: 574, distance: 577.1
click at [621, 574] on ul "Chen K, Hao Y, Guzman M, Li G, Cerutti A (2023). Antibody mediated regulation o…" at bounding box center [650, 392] width 837 height 1162
copy ul "Chen K, Hao Y, Guzman M, Li G, Cerutti A (2023). Antibody mediated regulation o…"
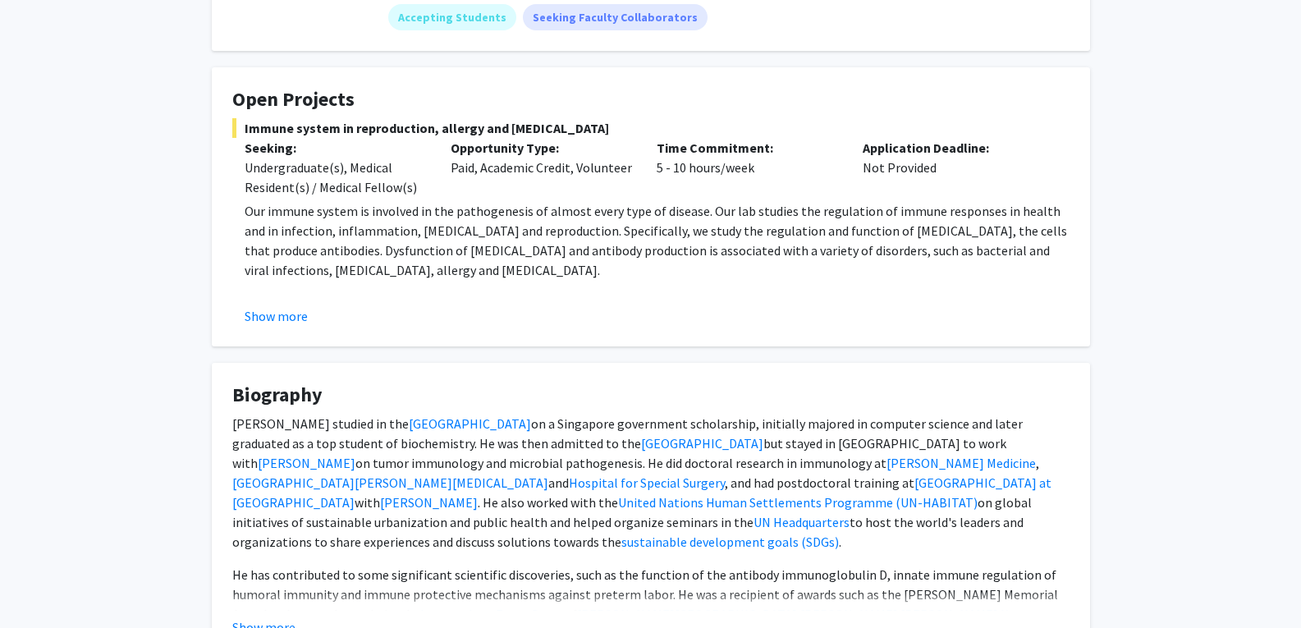
scroll to position [0, 0]
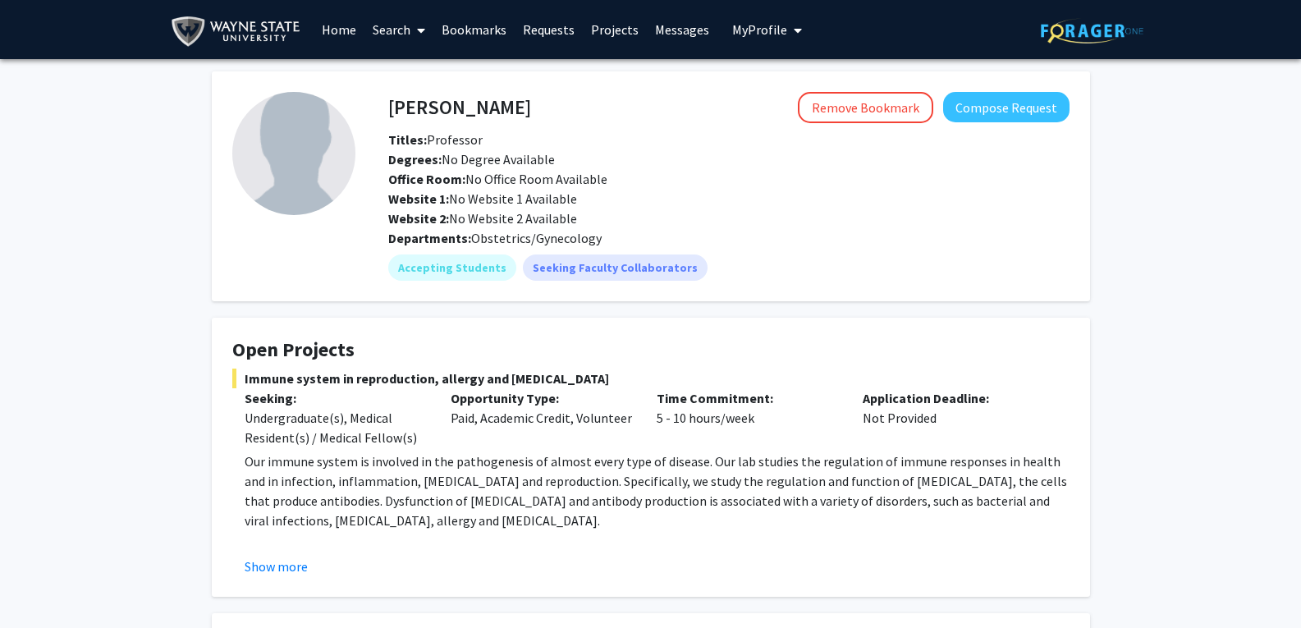
click at [407, 35] on link "Search" at bounding box center [398, 29] width 69 height 57
click at [410, 73] on span "Faculty/Staff" at bounding box center [424, 75] width 121 height 33
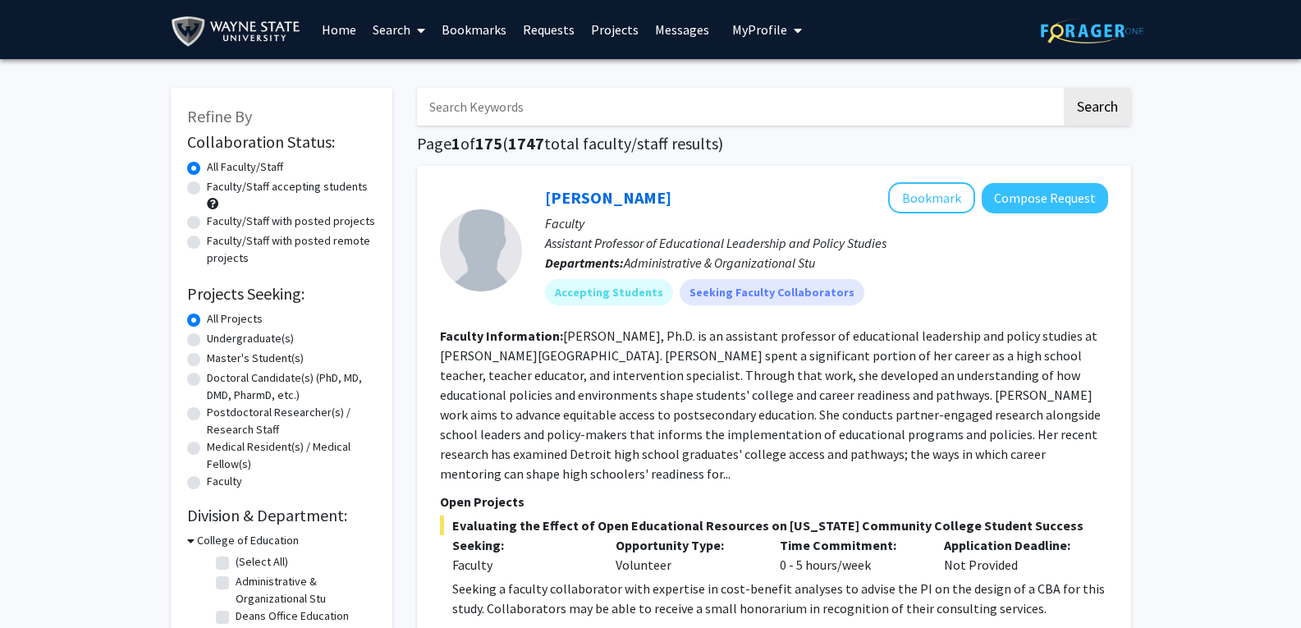
click at [459, 110] on input "Search Keywords" at bounding box center [739, 107] width 644 height 38
paste input "[PERSON_NAME]"
type input "[PERSON_NAME]"
click at [1064, 88] on button "Search" at bounding box center [1097, 107] width 67 height 38
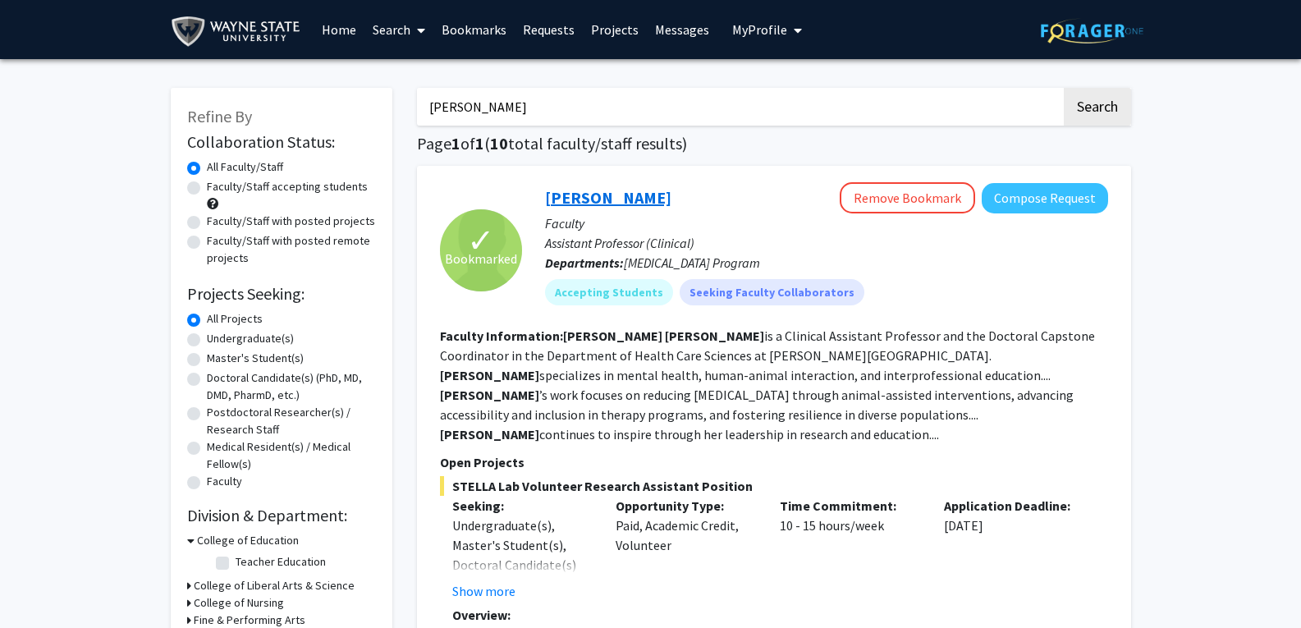
click at [615, 196] on link "[PERSON_NAME]" at bounding box center [608, 197] width 126 height 21
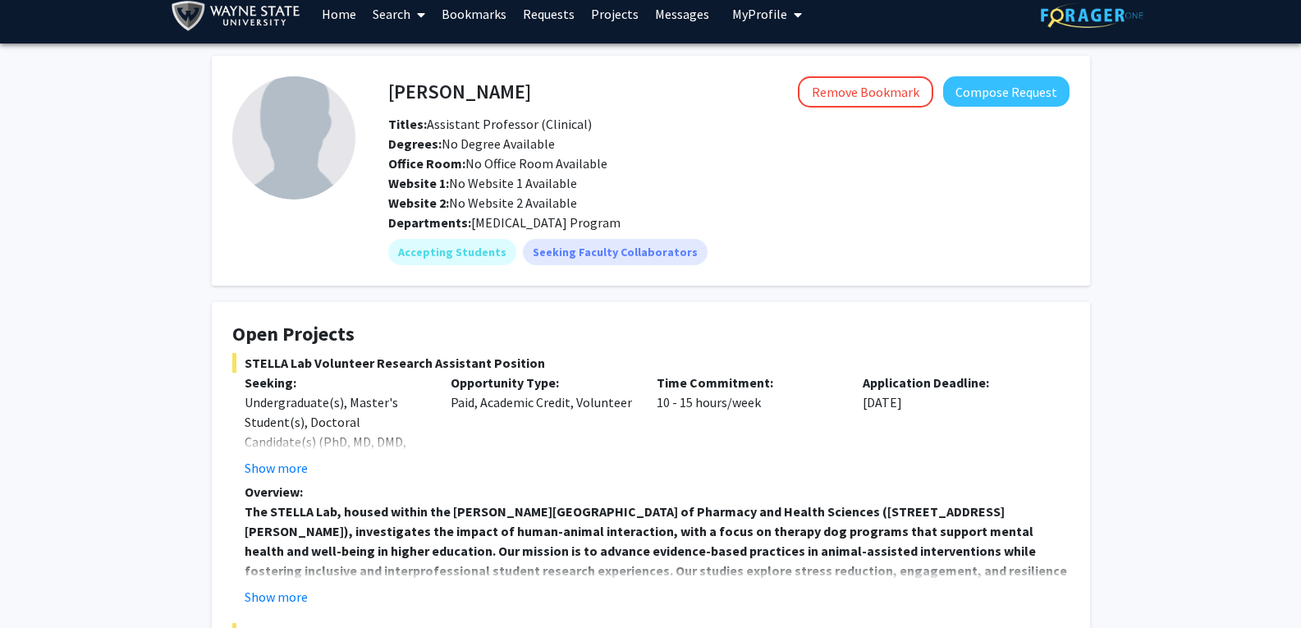
scroll to position [15, 0]
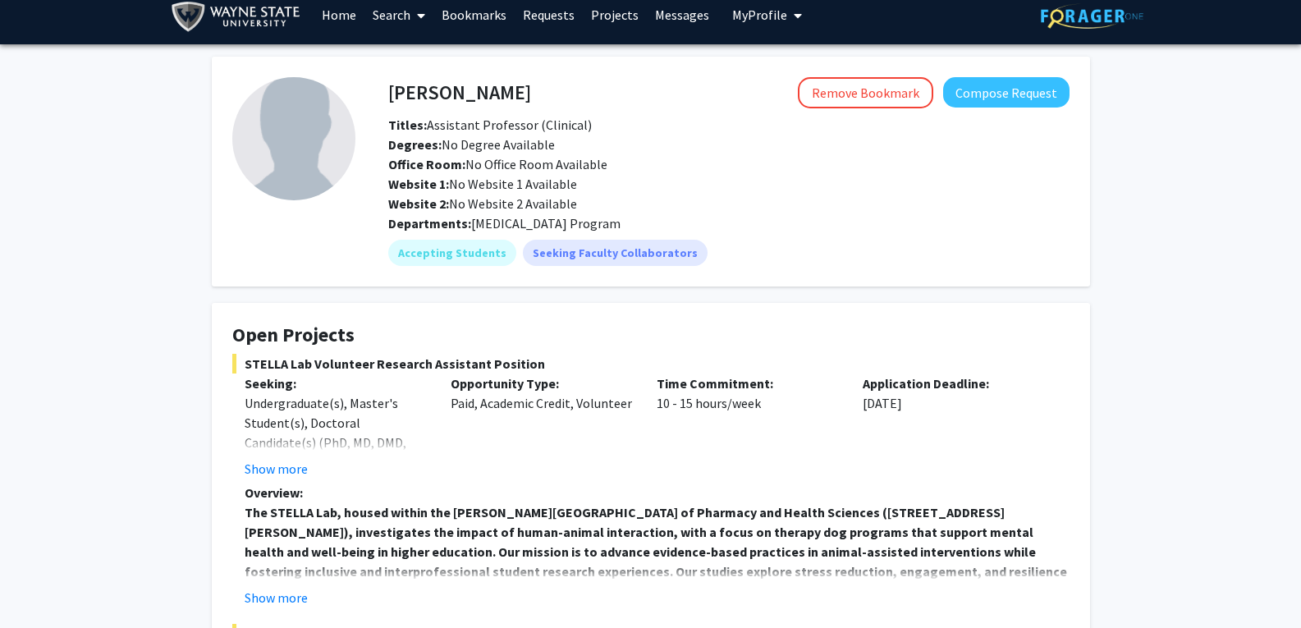
click at [408, 30] on link "Search" at bounding box center [398, 14] width 69 height 57
click at [421, 60] on span "Faculty/Staff" at bounding box center [424, 60] width 121 height 33
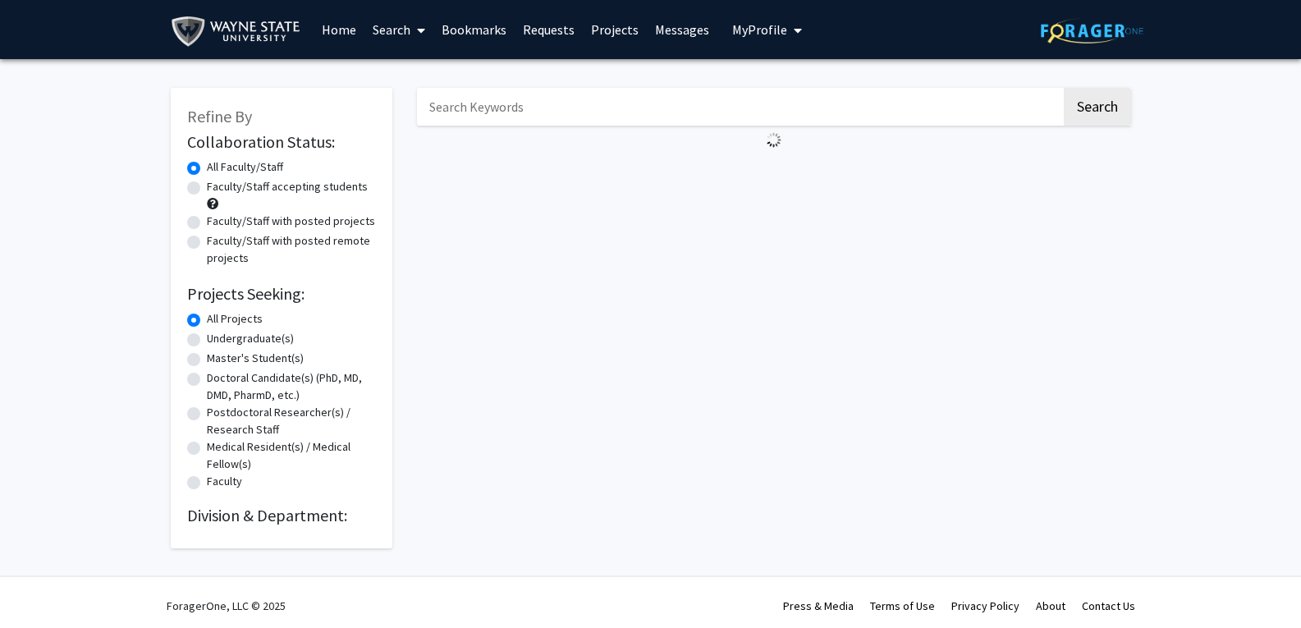
click at [484, 116] on input "Search Keywords" at bounding box center [739, 107] width 644 height 38
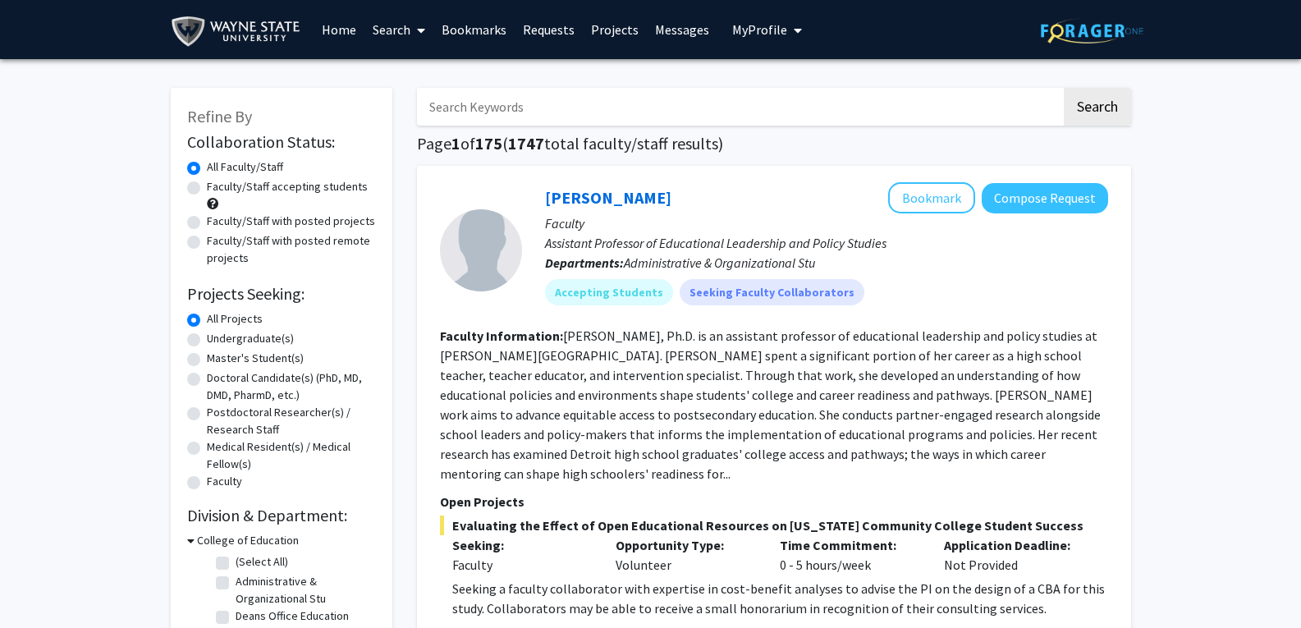
paste input "Samuele Ziliol"
type input "Samuele Ziliol"
click at [1064, 88] on button "Search" at bounding box center [1097, 107] width 67 height 38
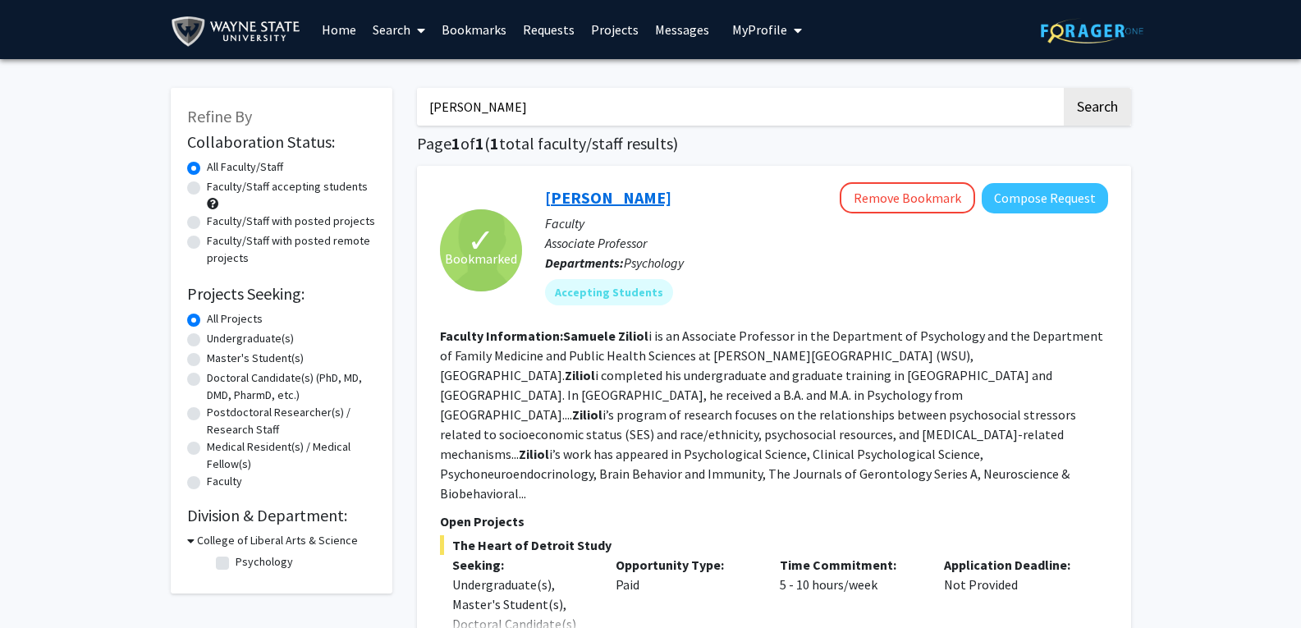
click at [571, 196] on link "[PERSON_NAME]" at bounding box center [608, 197] width 126 height 21
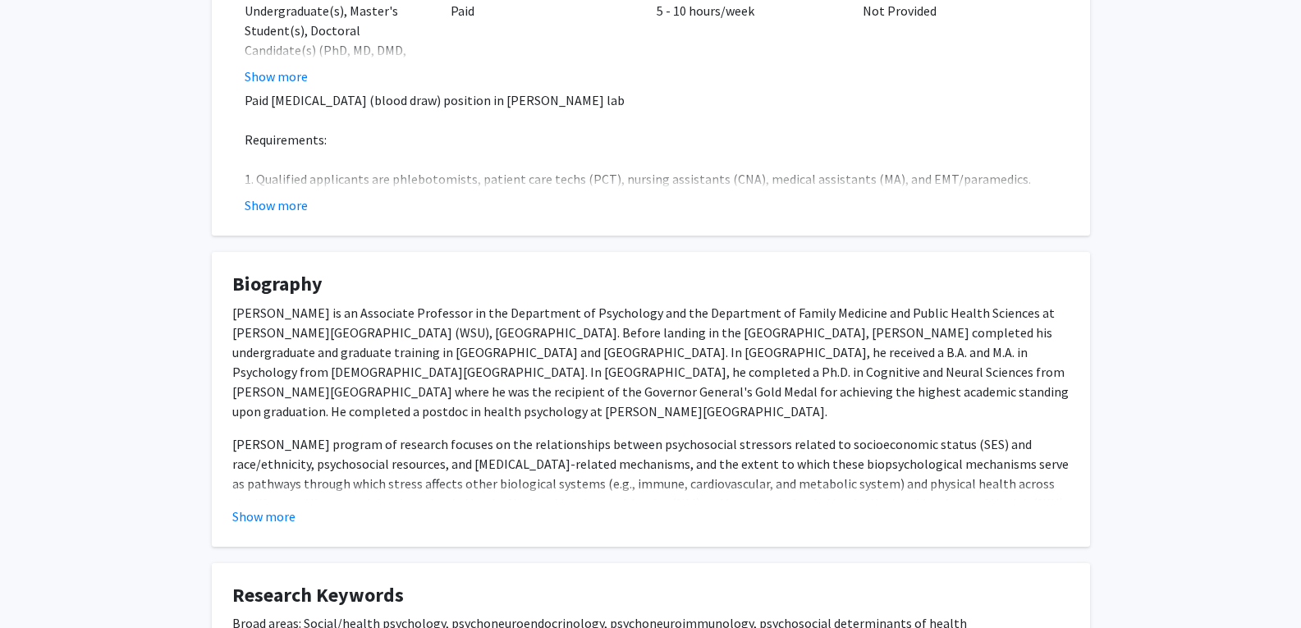
scroll to position [748, 0]
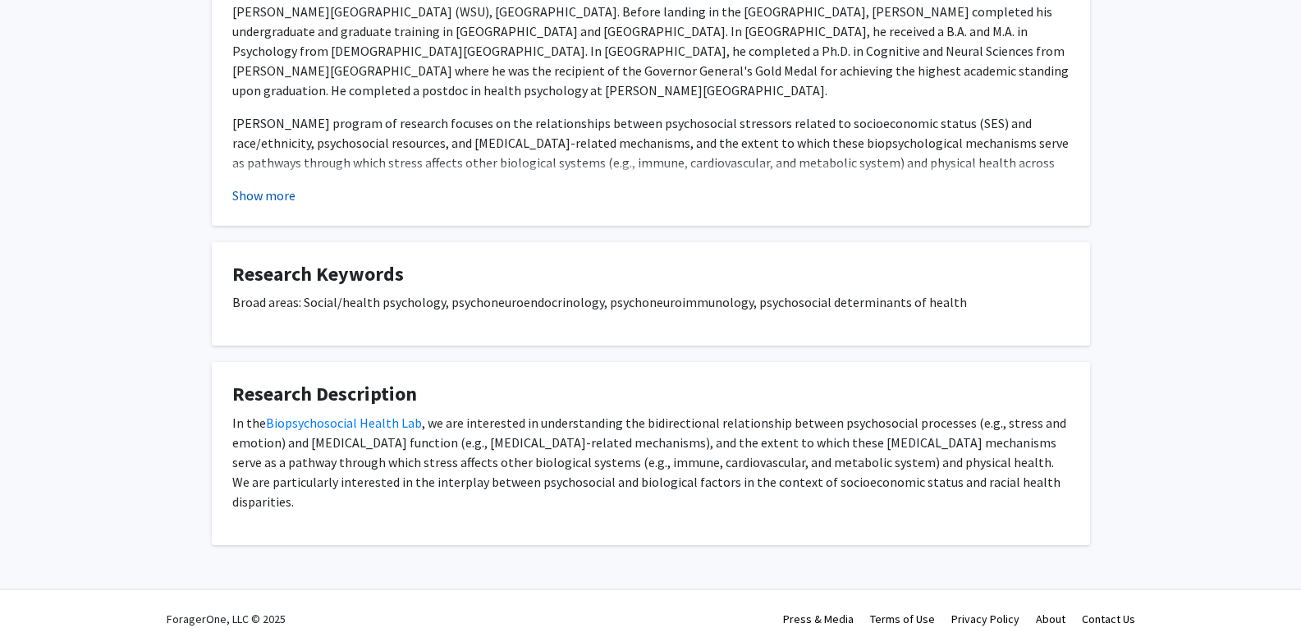
click at [287, 201] on button "Show more" at bounding box center [263, 196] width 63 height 20
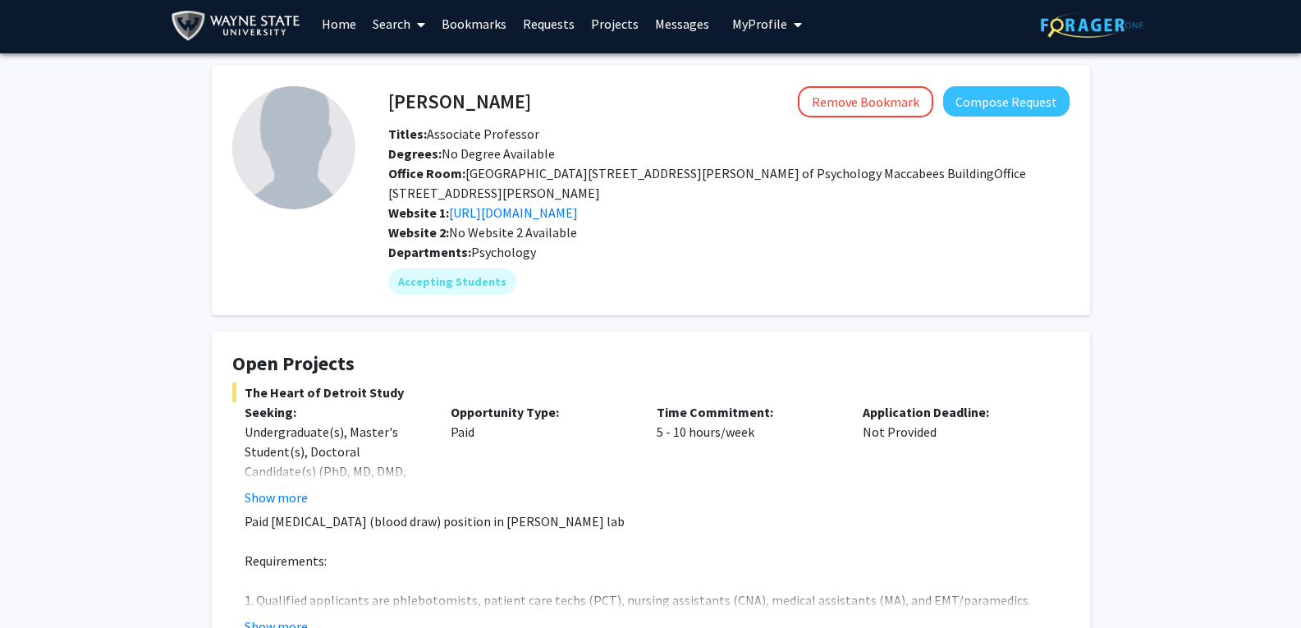
scroll to position [7, 0]
